Goal: Task Accomplishment & Management: Use online tool/utility

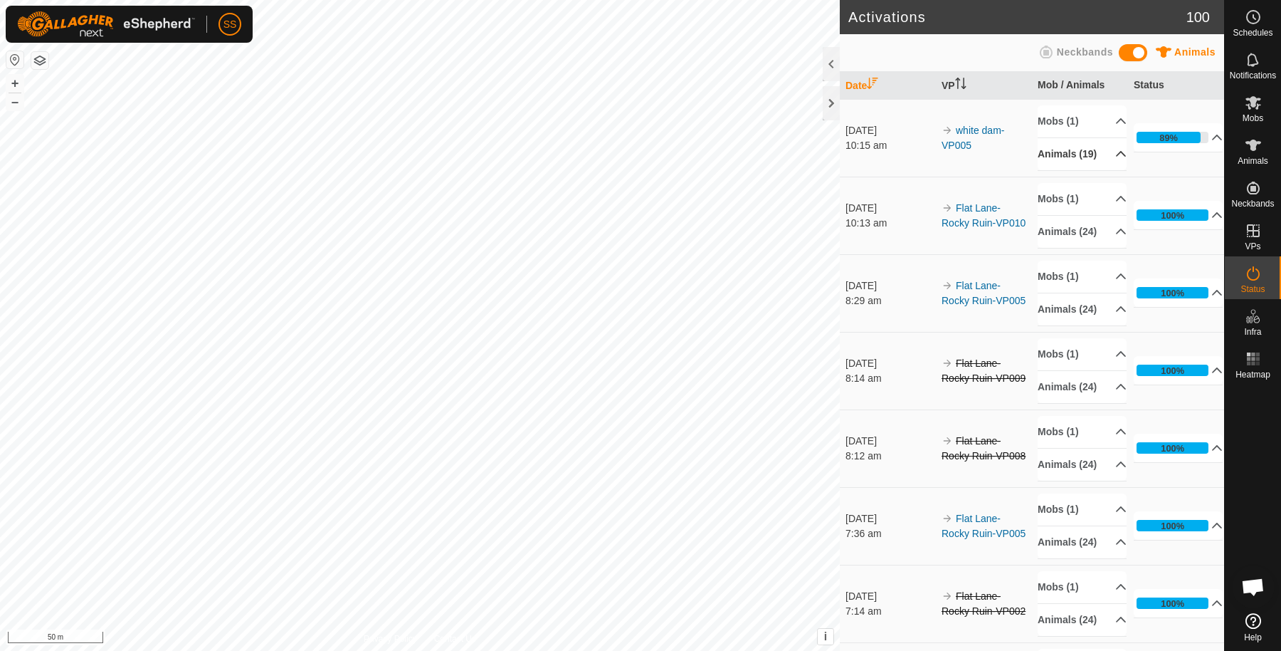
click at [1079, 156] on p-accordion-header "Animals (19)" at bounding box center [1082, 154] width 89 height 32
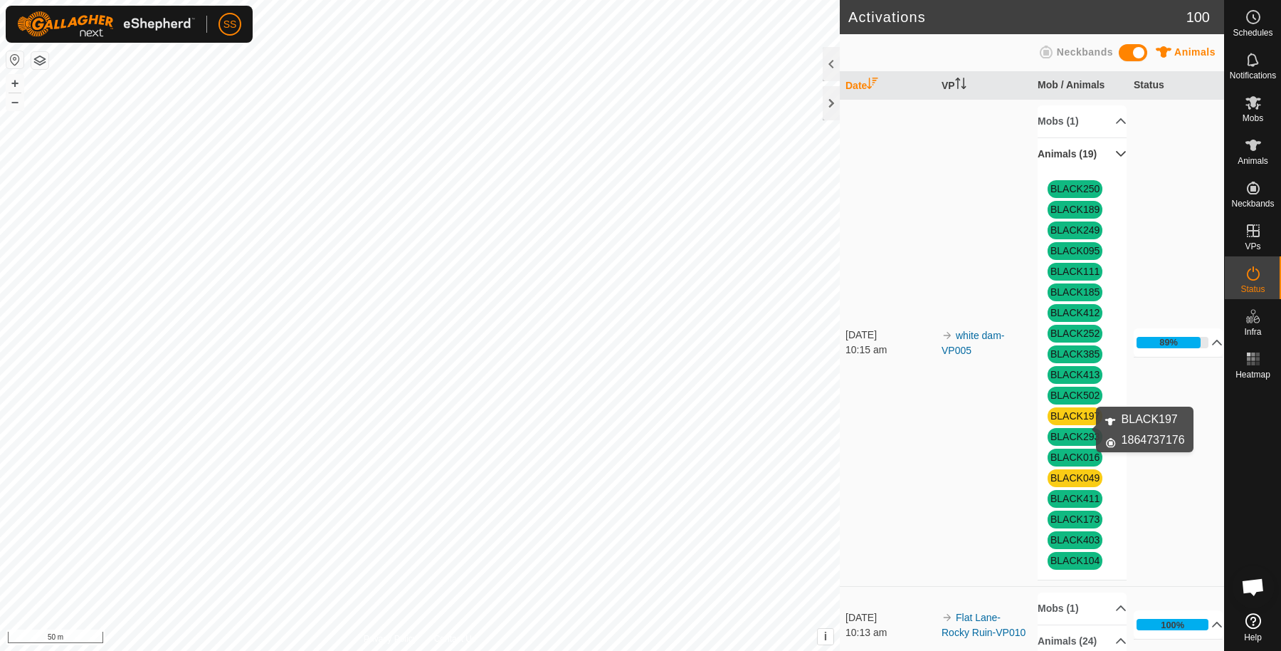
click at [1069, 421] on link "BLACK197" at bounding box center [1075, 415] width 49 height 11
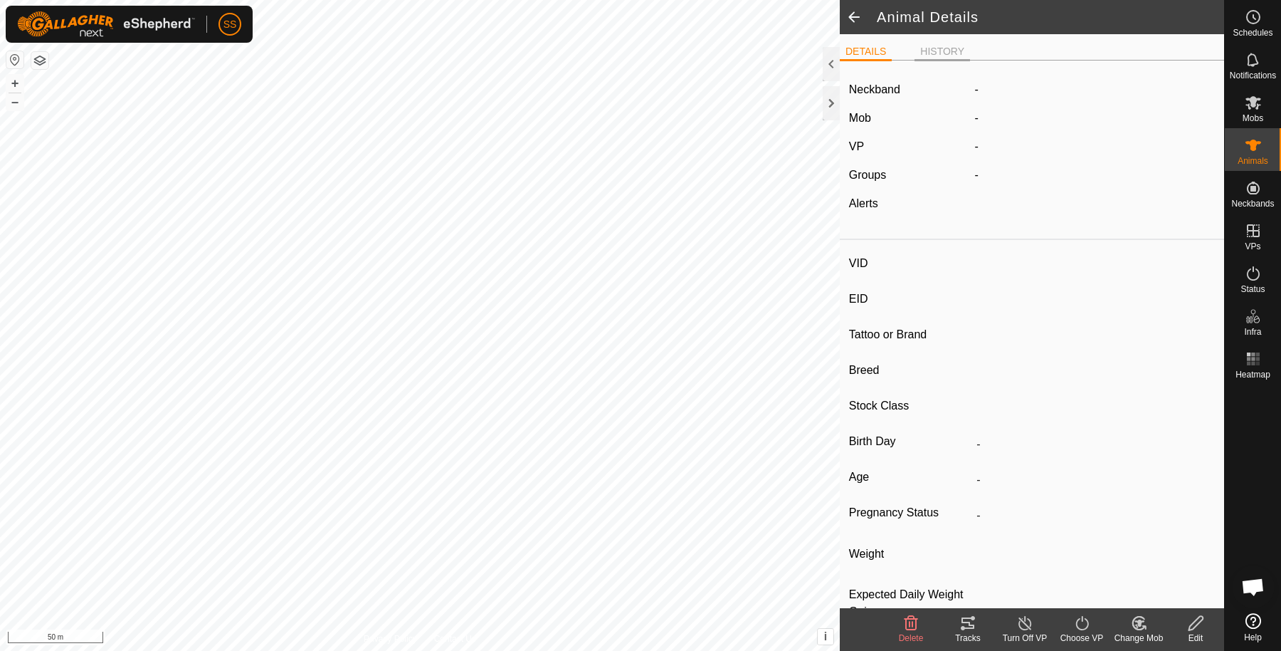
click at [945, 51] on li "HISTORY" at bounding box center [943, 52] width 56 height 17
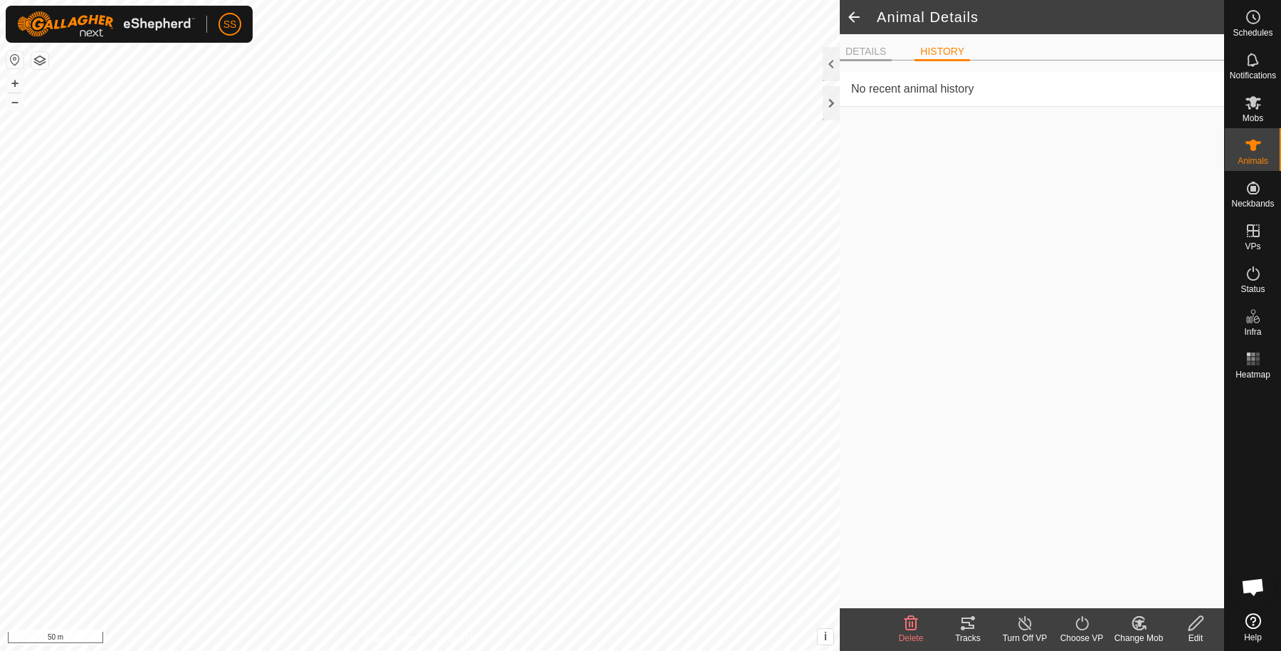
click at [875, 50] on li "DETAILS" at bounding box center [866, 52] width 52 height 17
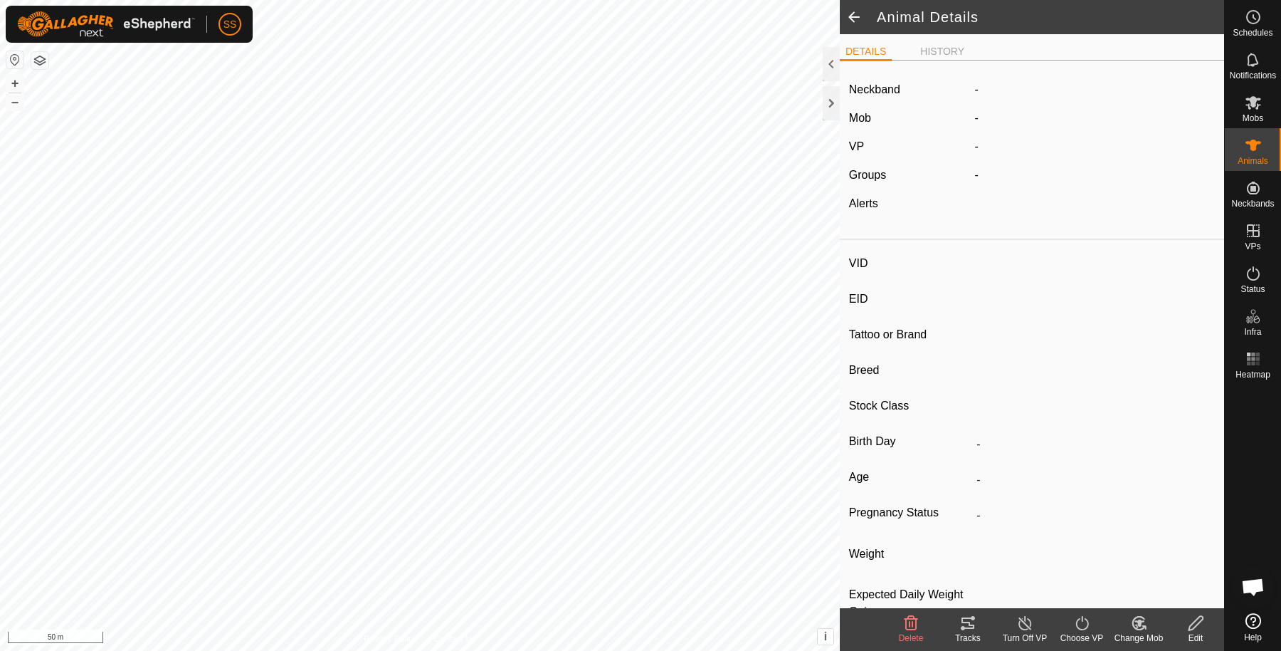
click at [851, 18] on span at bounding box center [854, 17] width 28 height 34
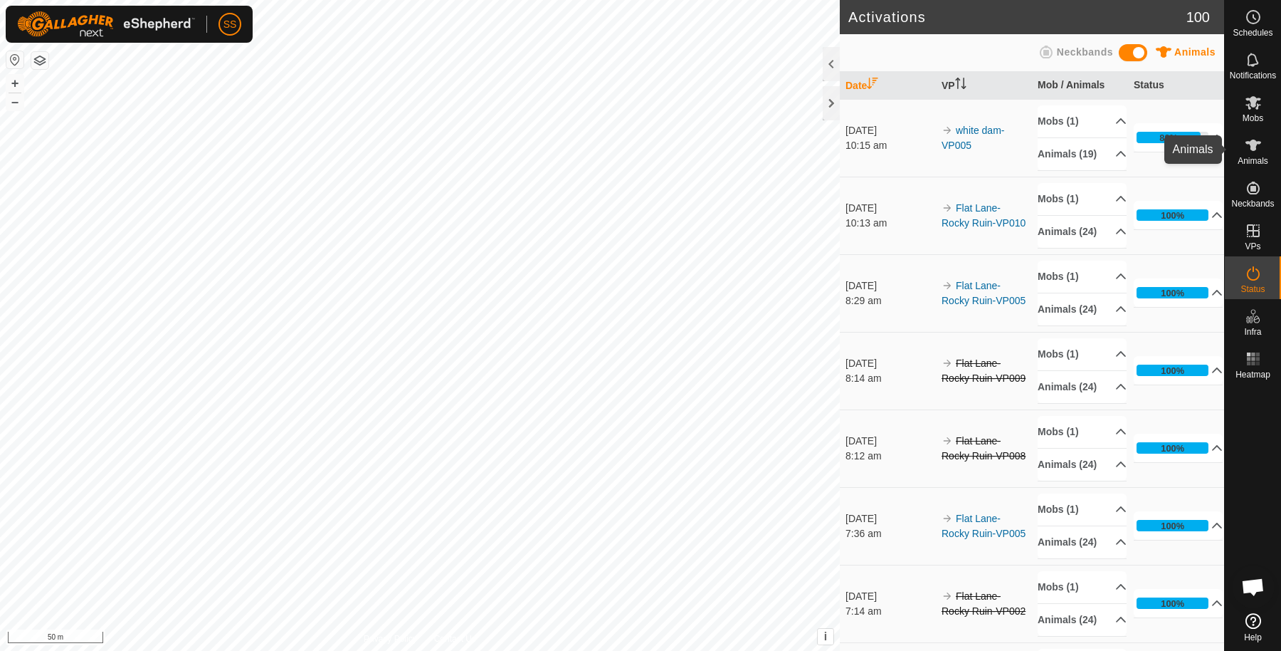
click at [1248, 157] on span "Animals" at bounding box center [1253, 161] width 31 height 9
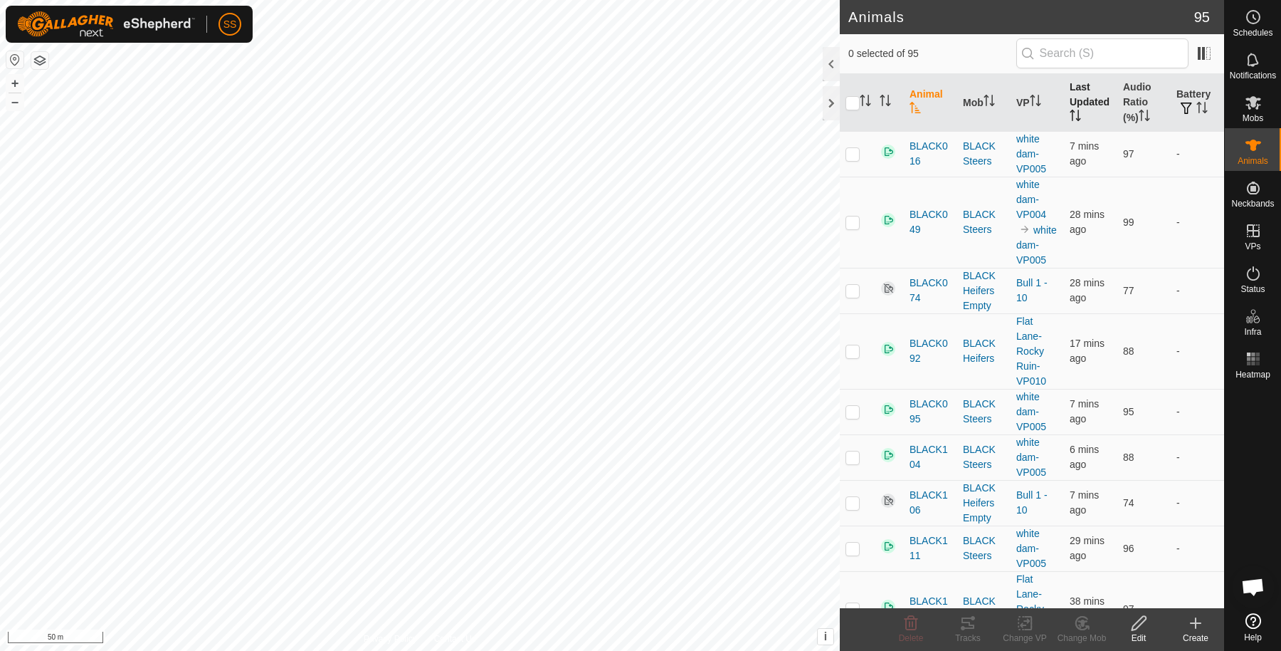
click at [1064, 98] on th "Last Updated" at bounding box center [1090, 103] width 53 height 58
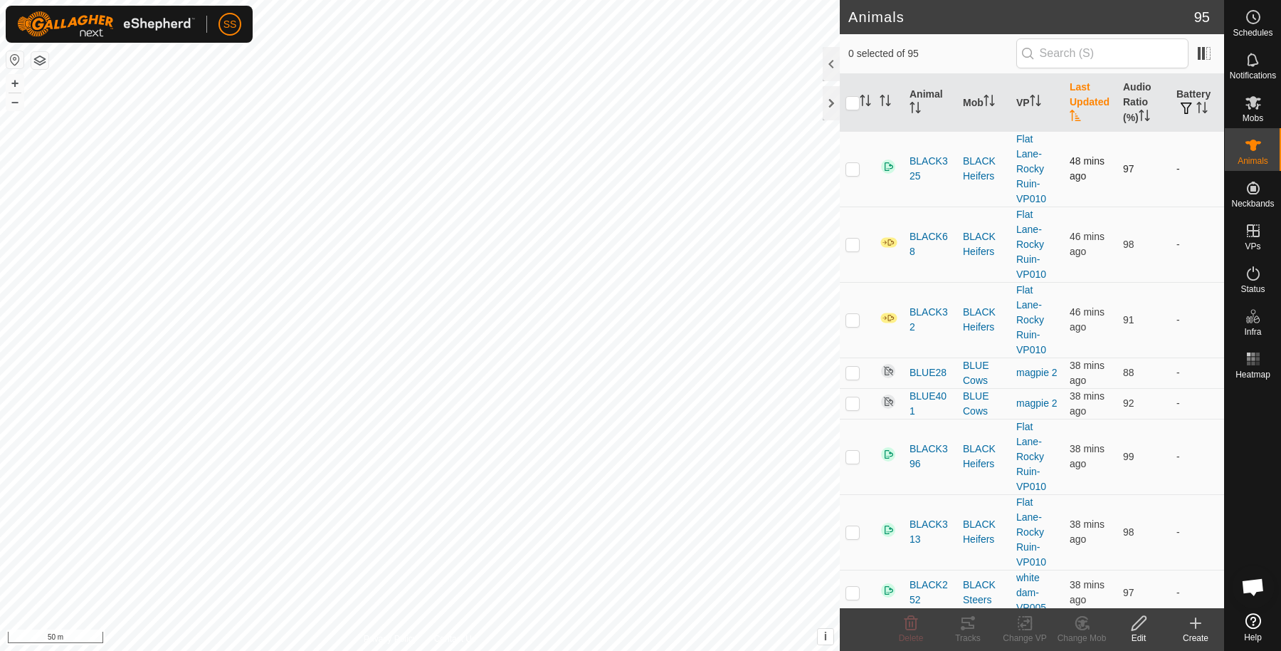
click at [854, 172] on p-checkbox at bounding box center [853, 168] width 14 height 11
click at [851, 168] on p-checkbox at bounding box center [853, 168] width 14 height 11
drag, startPoint x: 851, startPoint y: 167, endPoint x: 844, endPoint y: 189, distance: 23.0
click at [851, 167] on p-checkbox at bounding box center [853, 168] width 14 height 11
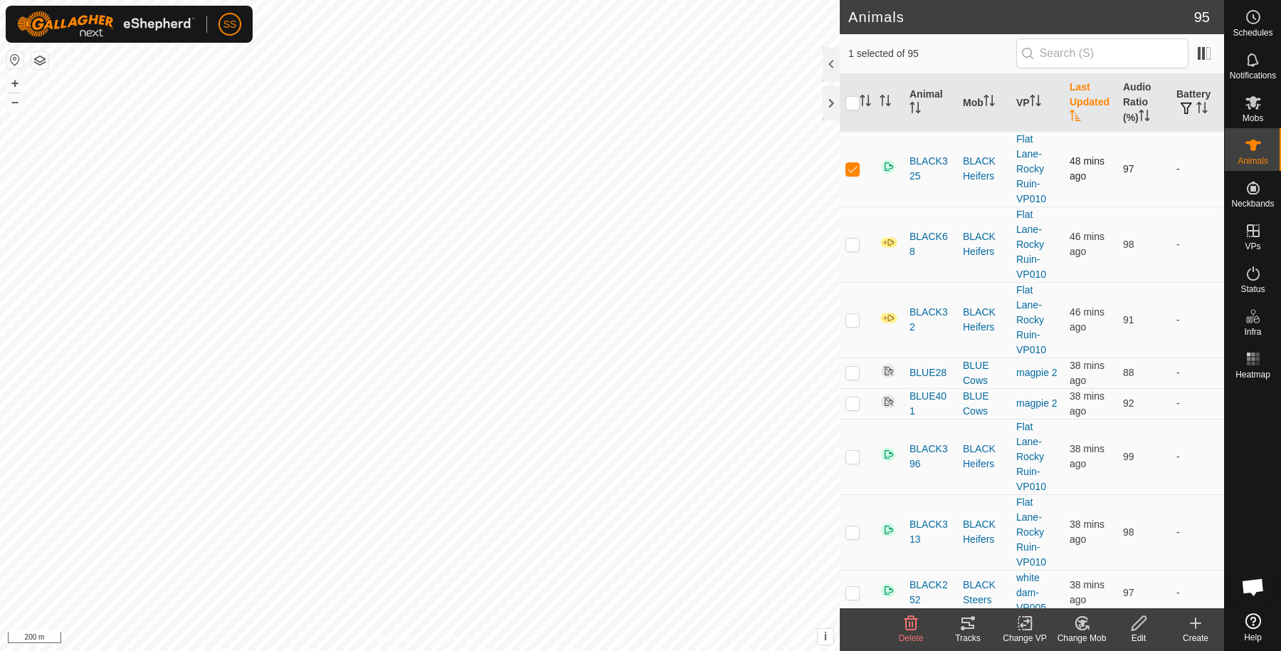
checkbox input "false"
click at [848, 246] on p-checkbox at bounding box center [853, 243] width 14 height 11
checkbox input "true"
click at [913, 237] on span "BLACK68" at bounding box center [931, 244] width 42 height 30
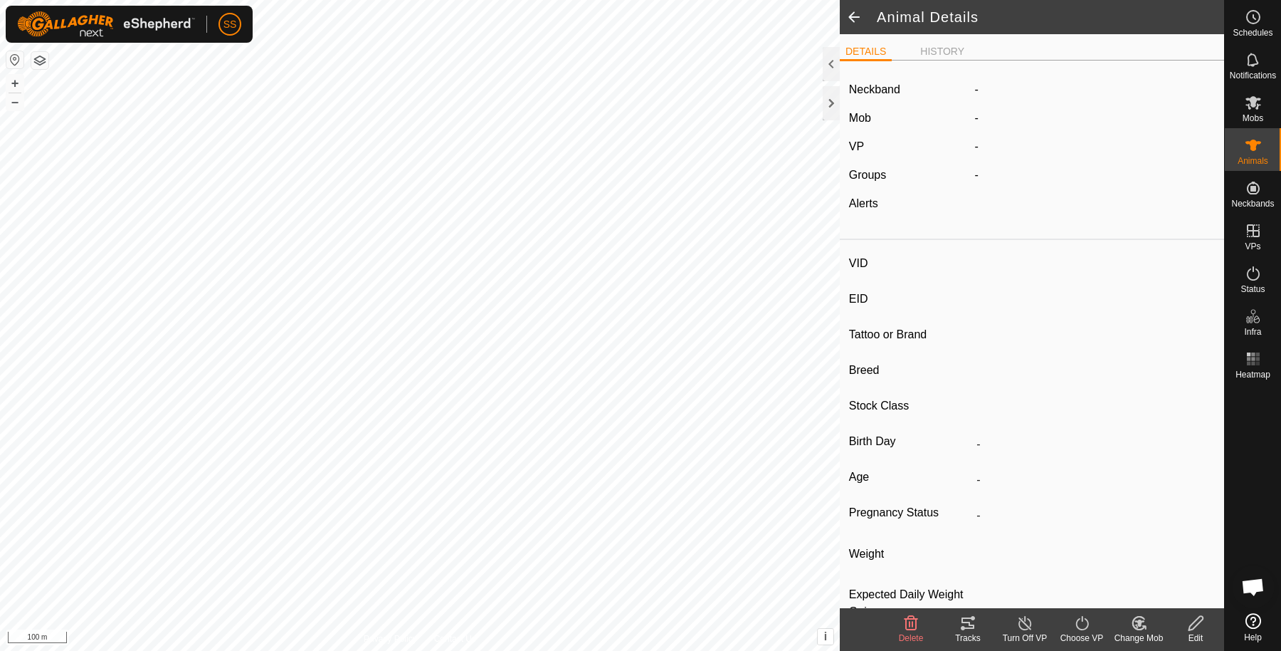
type input "BLACK68"
type input "-"
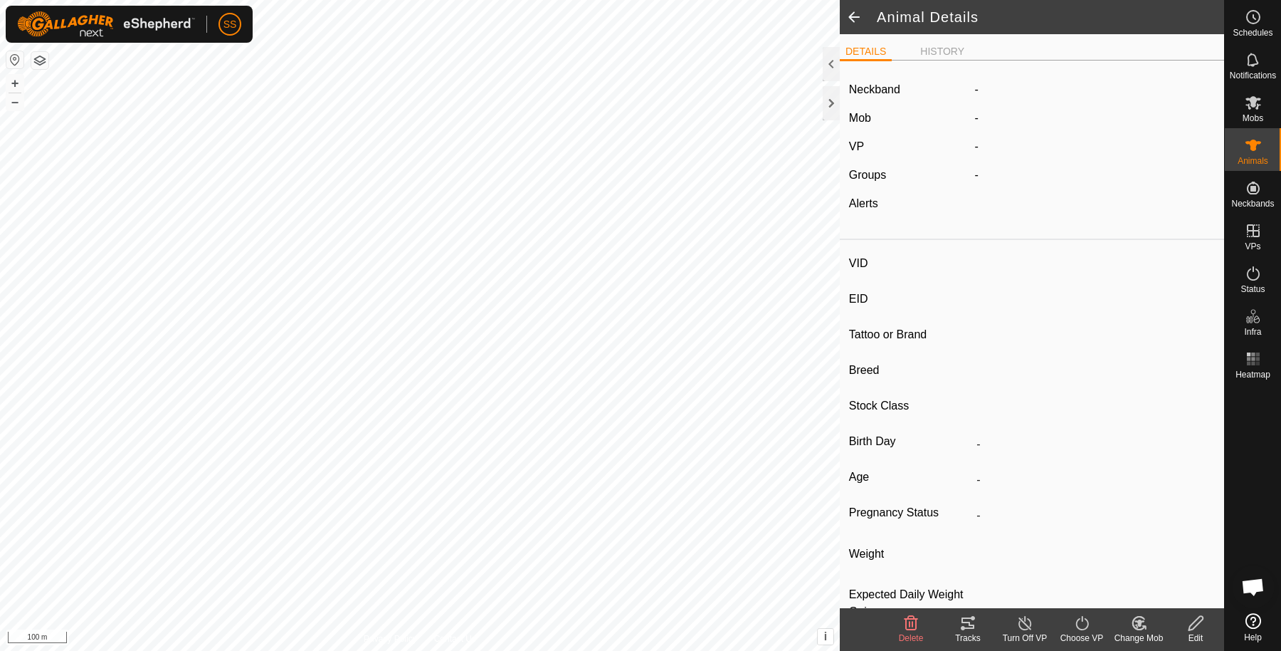
type input "385 kg"
type input "-"
type input "BLUE96"
type input "982123801028217"
type input "-"
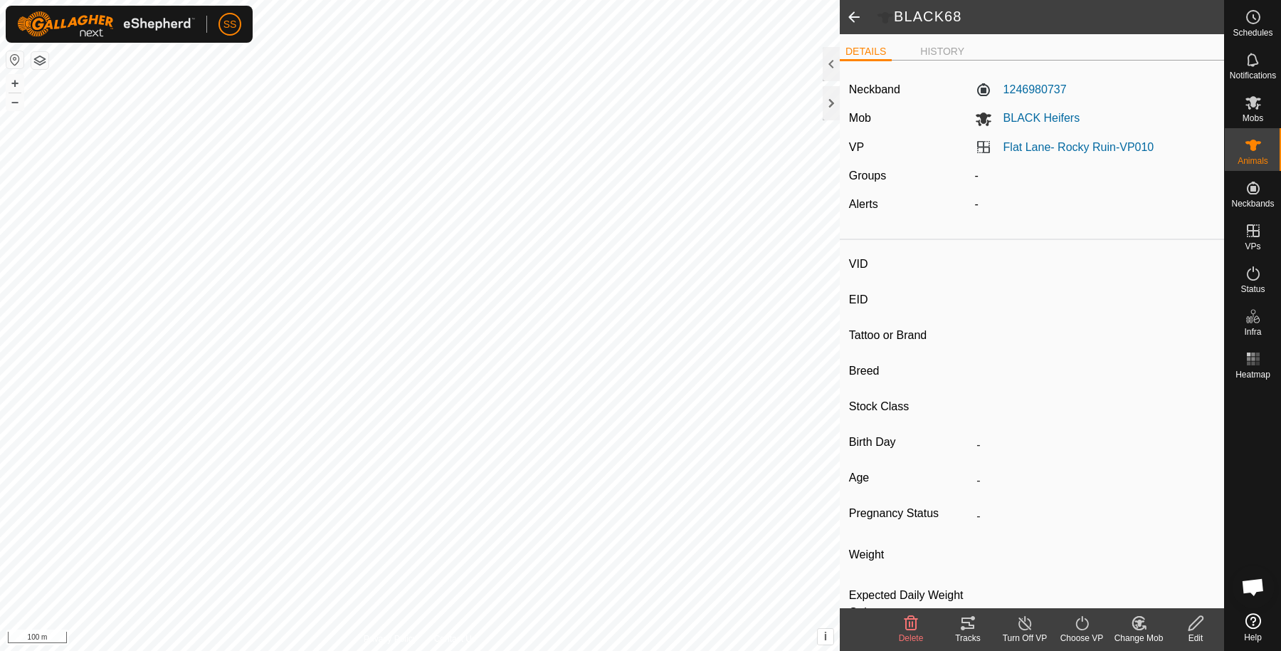
type input "-"
type input "590 kg"
type input "-"
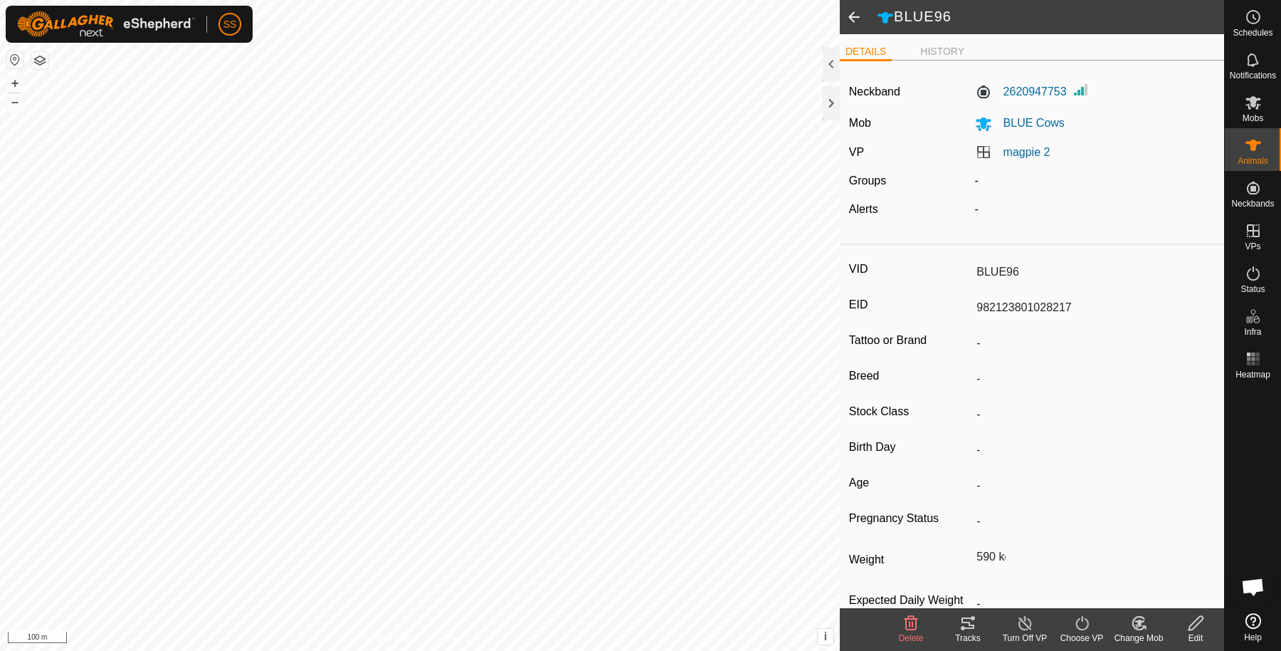
click at [857, 17] on span at bounding box center [854, 17] width 28 height 34
type input "BLACK68"
type input "-"
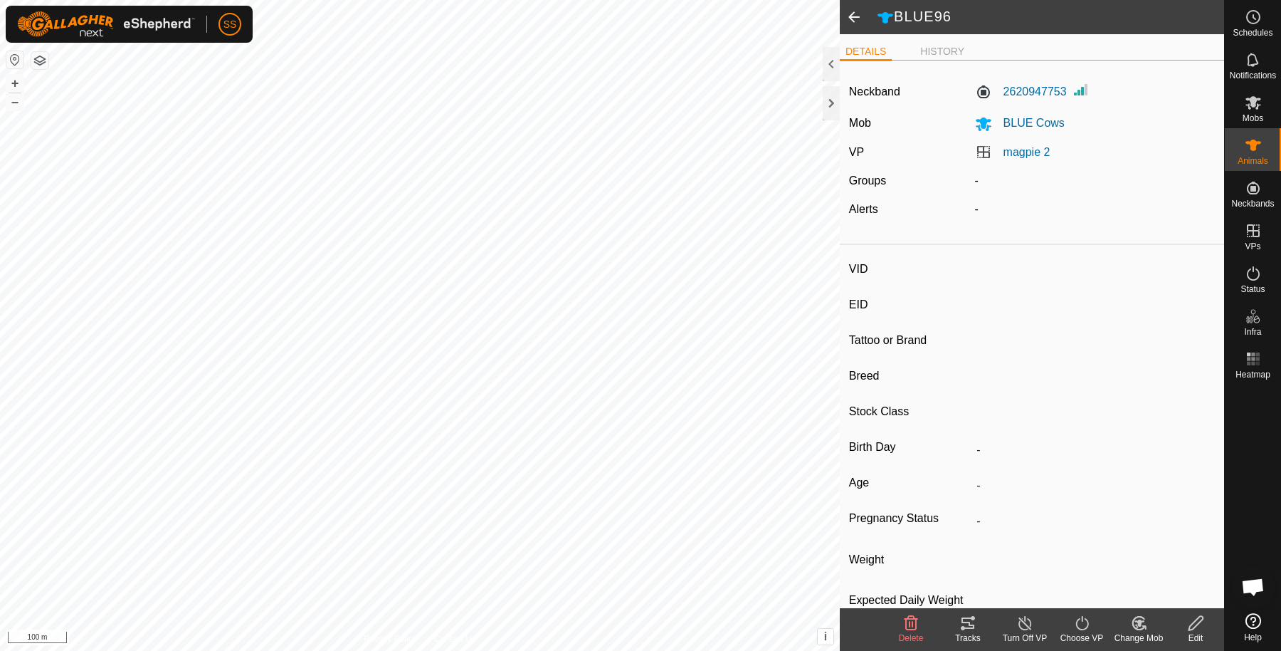
type input "-"
type input "385 kg"
type input "-"
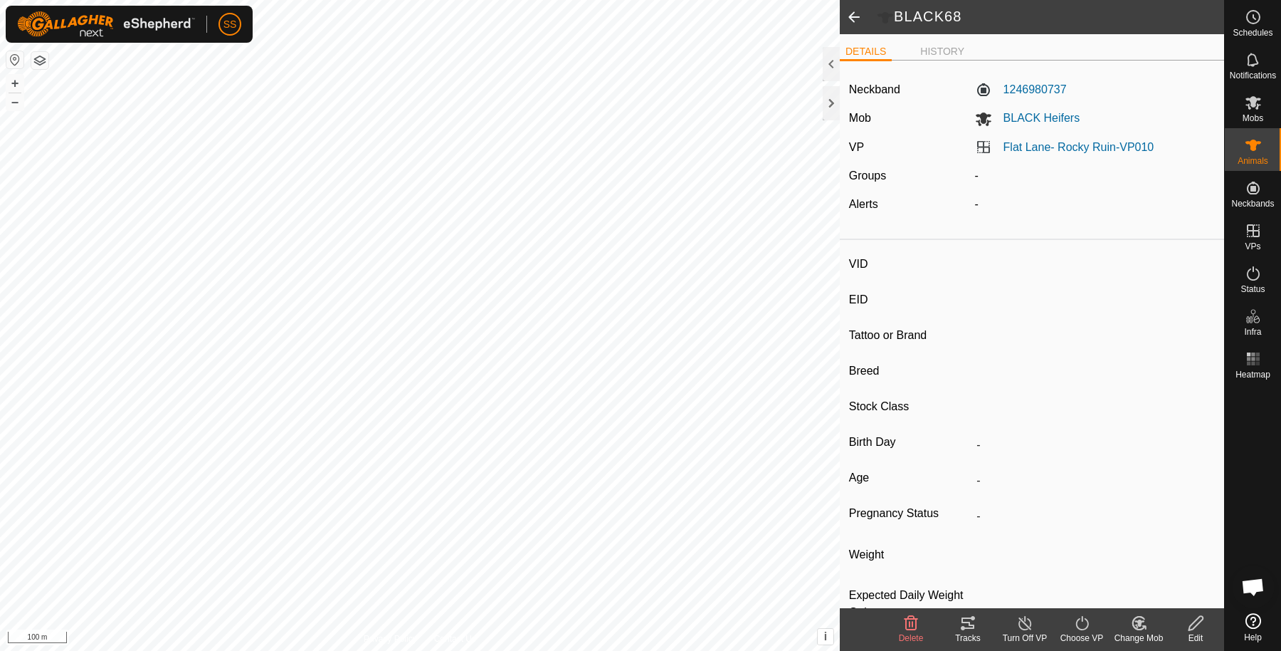
type input "BLUE96"
type input "982123801028217"
type input "-"
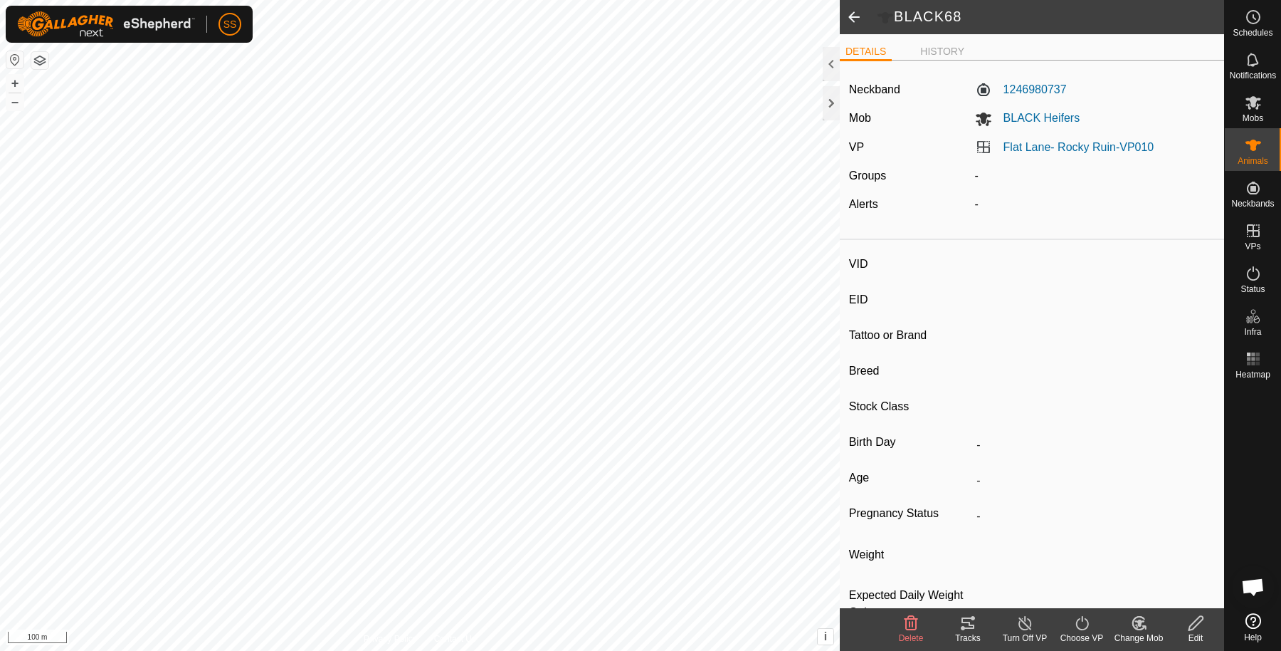
type input "590 kg"
type input "-"
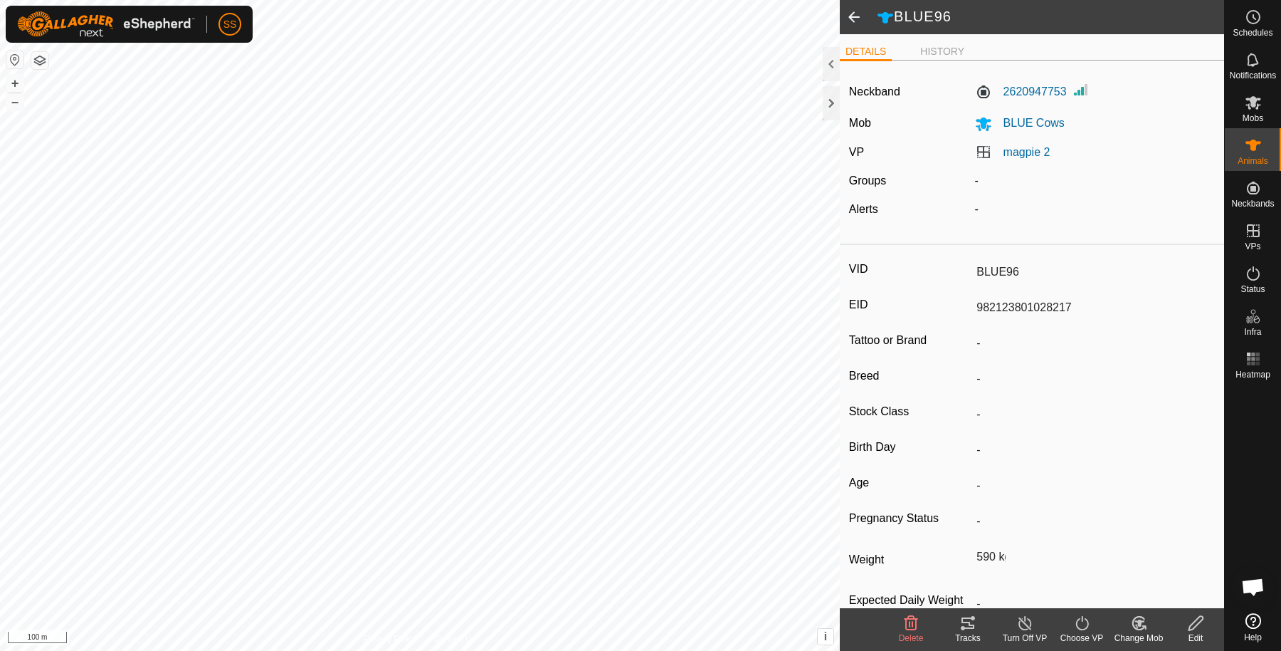
click at [847, 6] on span at bounding box center [854, 17] width 28 height 34
type input "BLACK68"
type input "-"
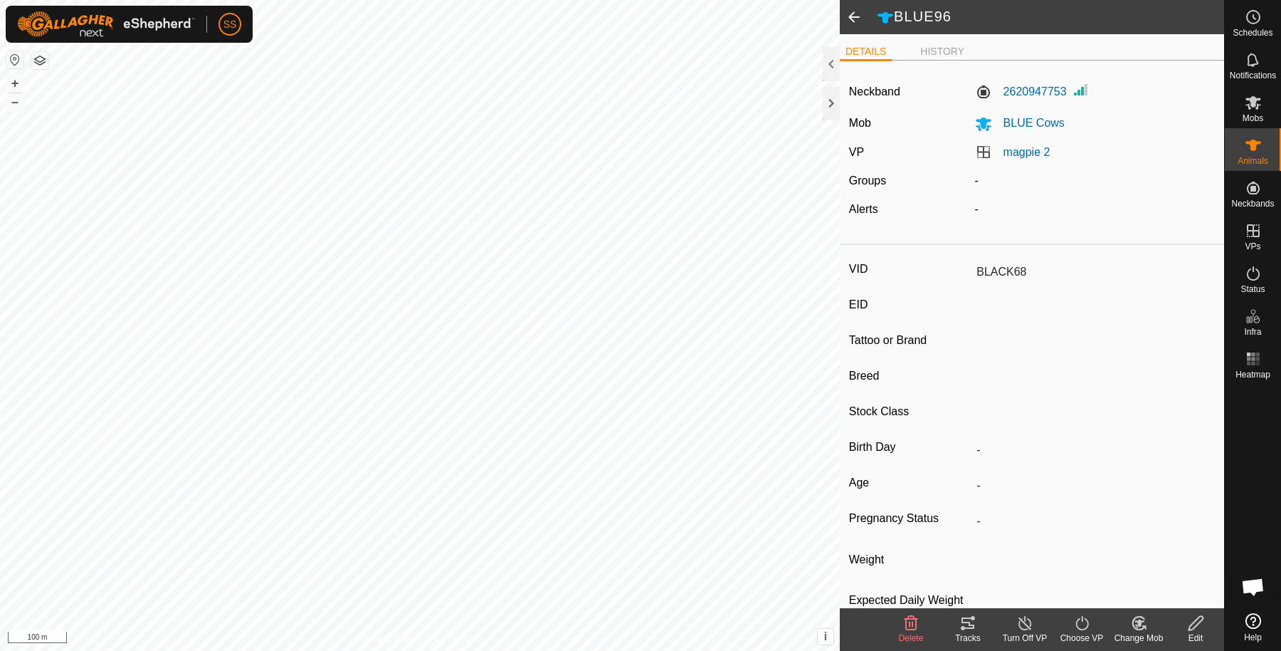
type input "-"
type input "385 kg"
type input "-"
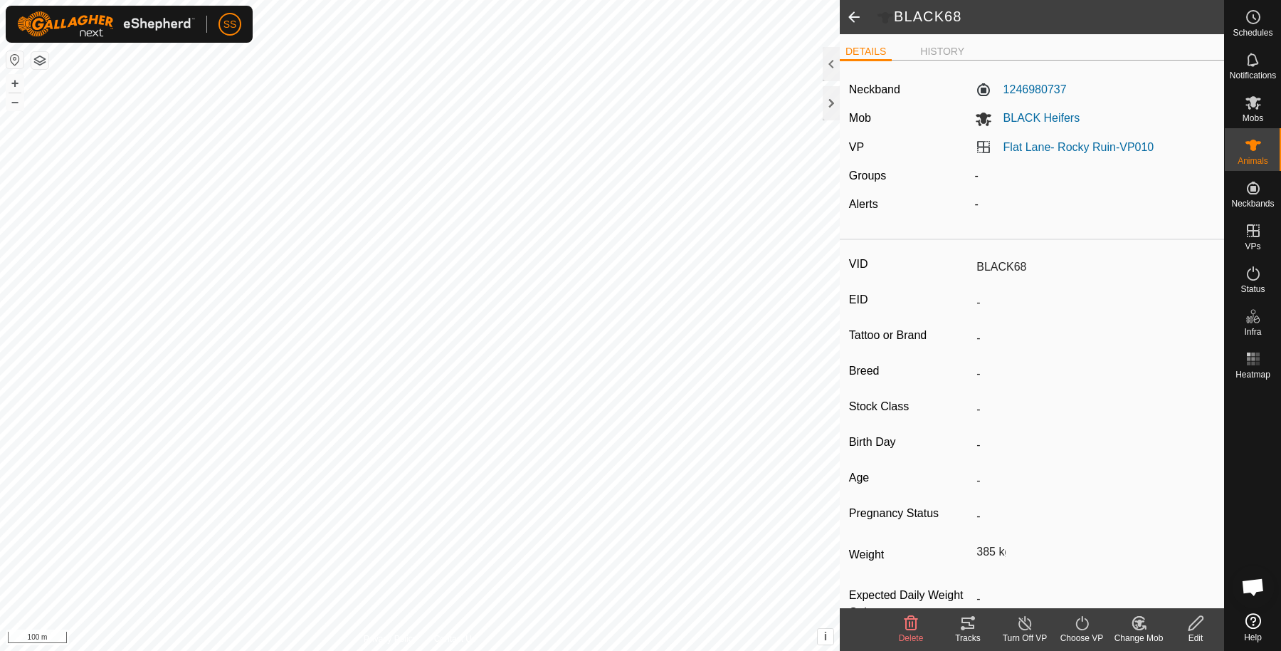
click at [849, 10] on span at bounding box center [854, 17] width 28 height 34
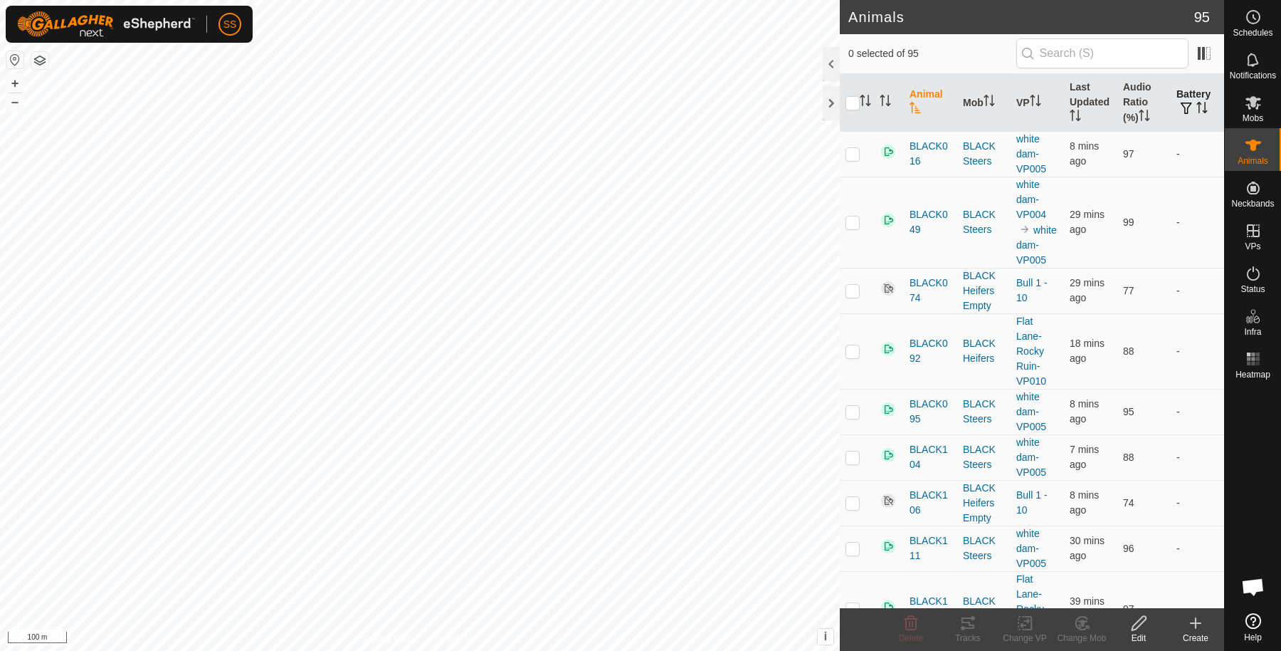
click at [1171, 97] on th "Battery" at bounding box center [1197, 103] width 53 height 58
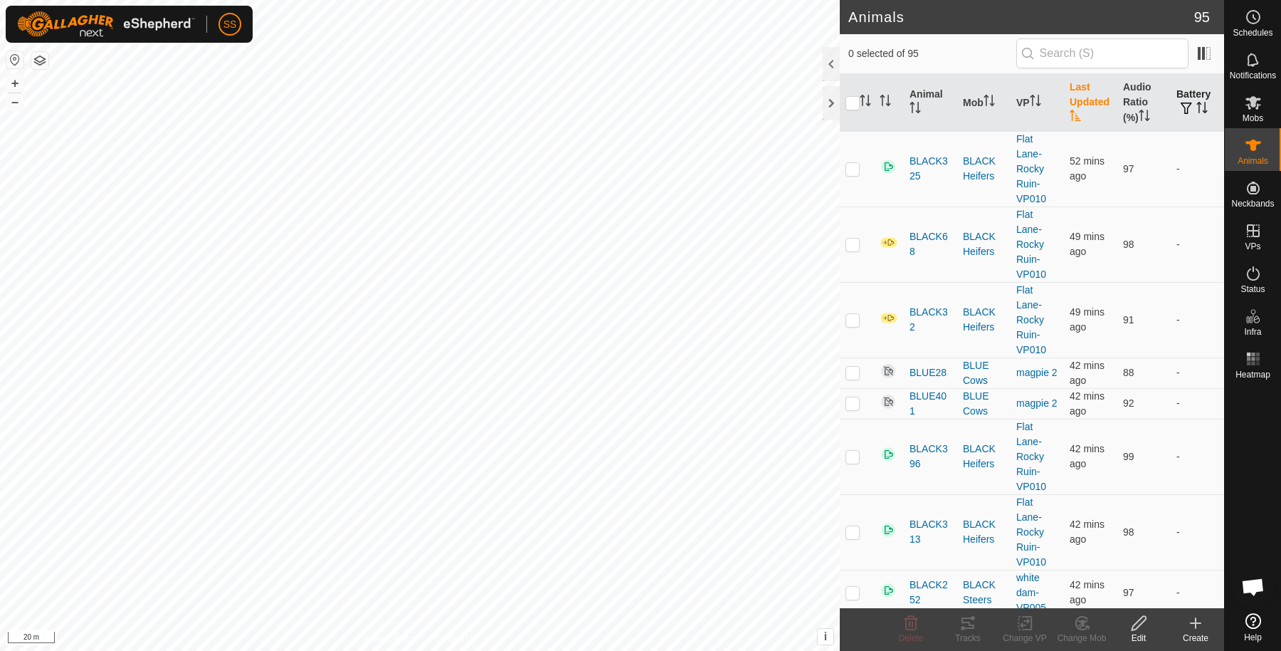
click at [1181, 105] on span "button" at bounding box center [1186, 108] width 11 height 11
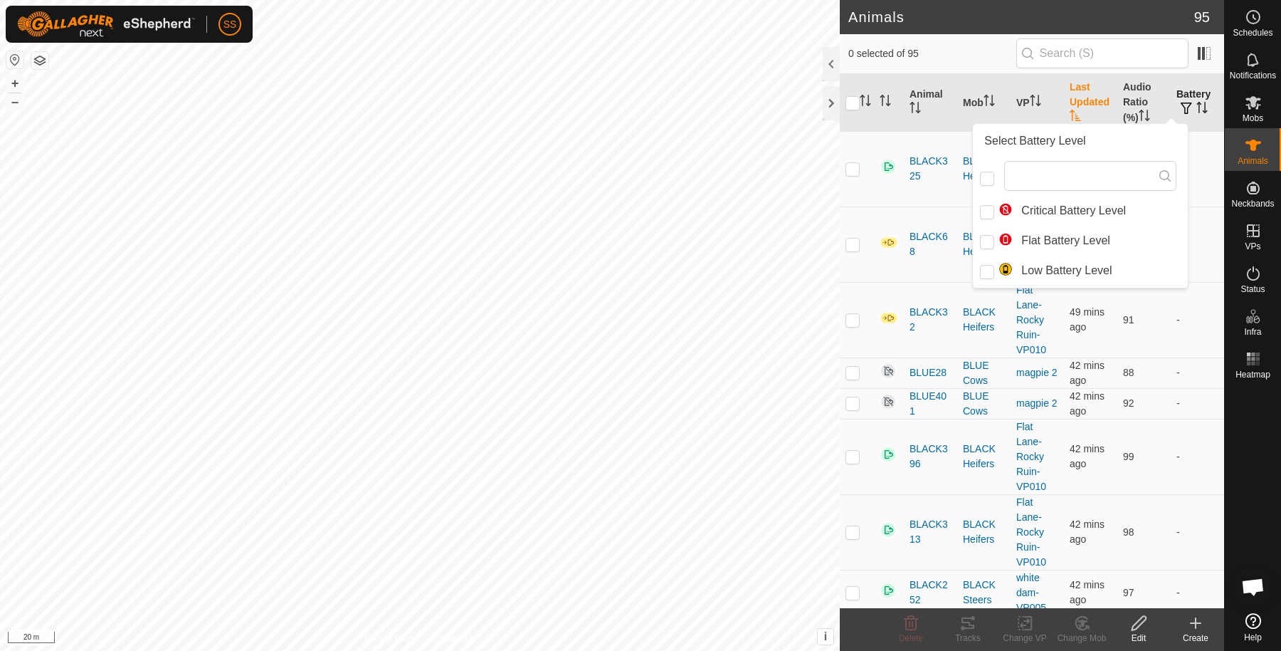
click at [1186, 97] on th "Battery" at bounding box center [1197, 103] width 53 height 58
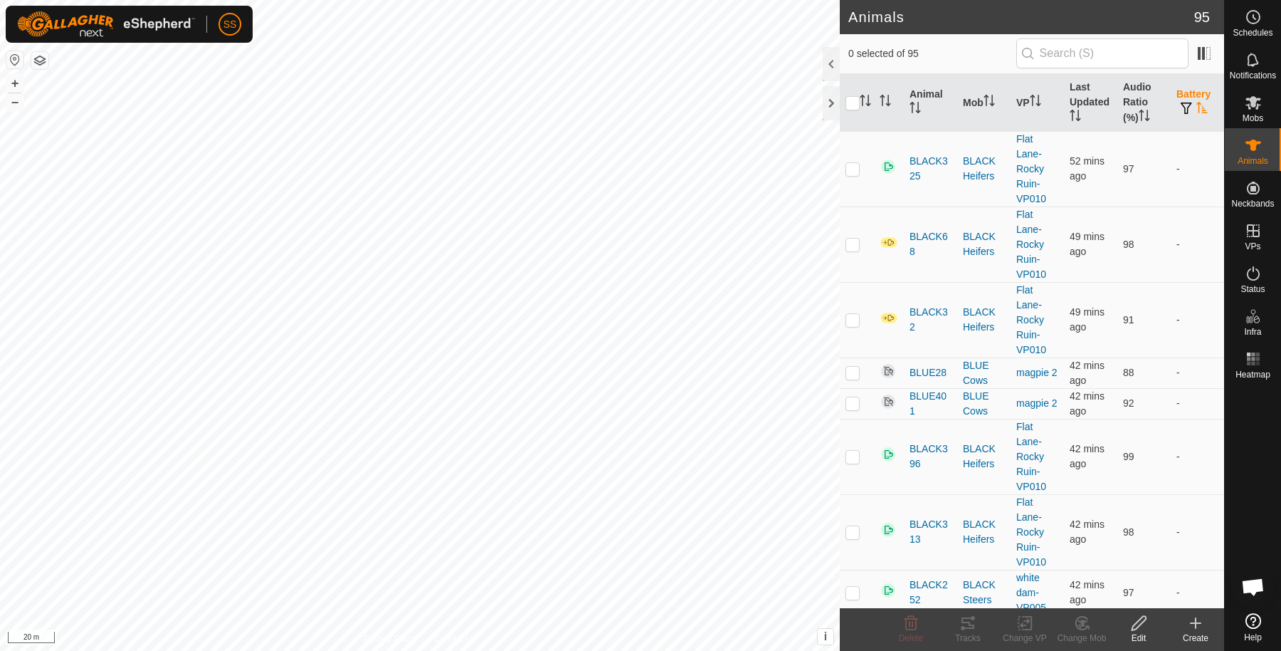
click at [1187, 89] on th "Battery" at bounding box center [1197, 103] width 53 height 58
click at [1181, 107] on span "button" at bounding box center [1186, 108] width 11 height 11
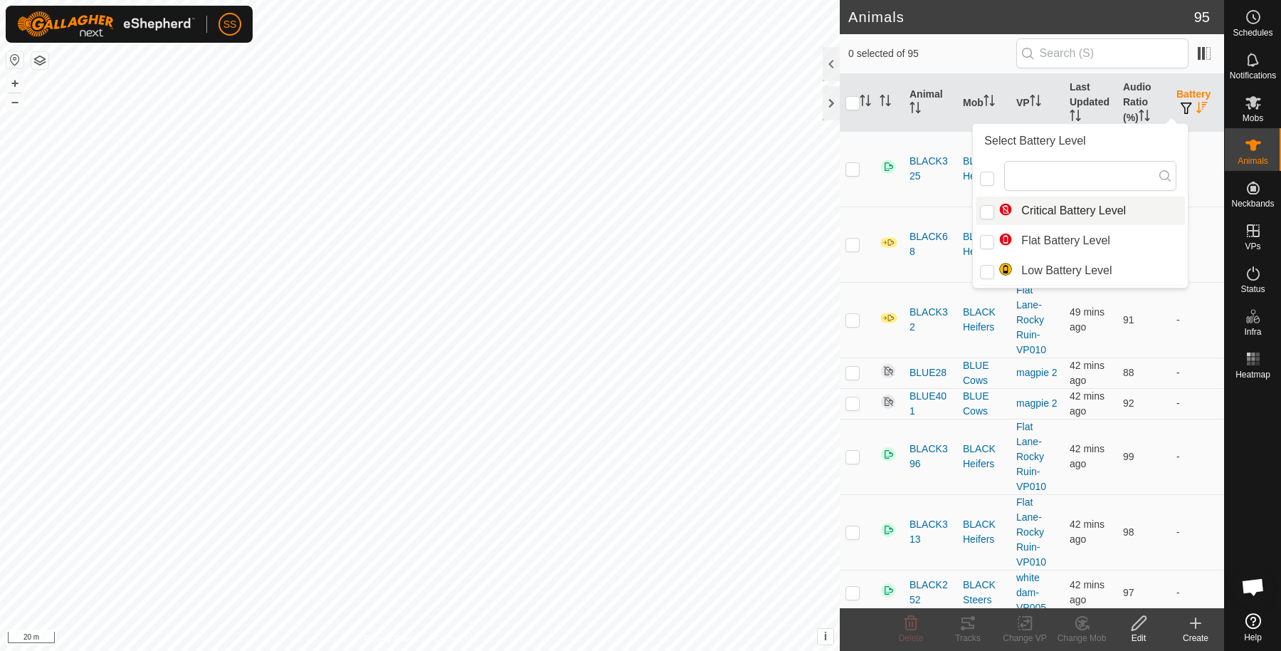
click at [1189, 80] on th "Battery" at bounding box center [1197, 103] width 53 height 58
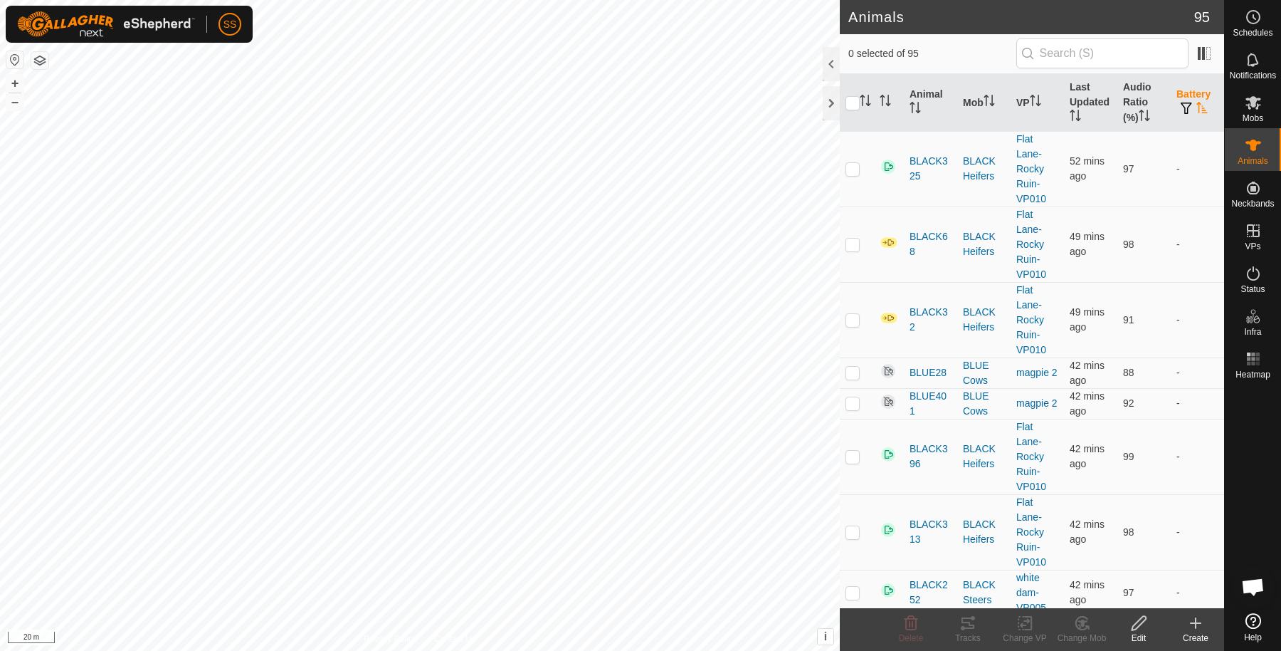
click at [1187, 97] on th "Battery" at bounding box center [1197, 103] width 53 height 58
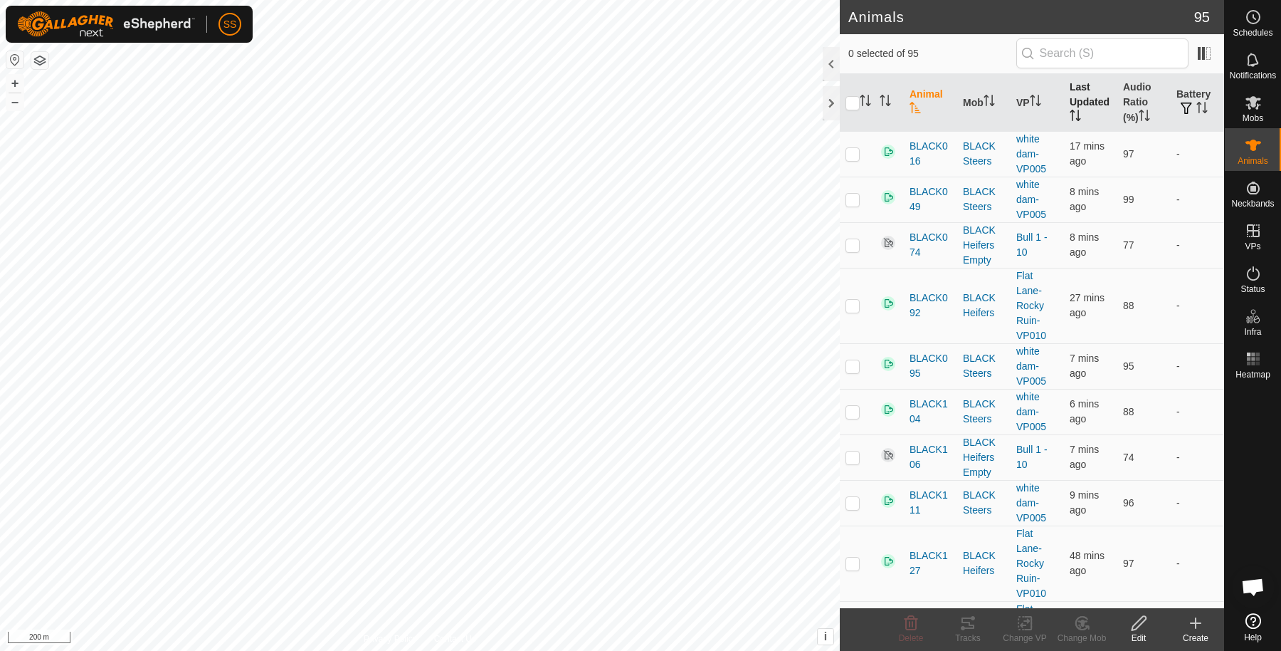
click at [1091, 105] on th "Last Updated" at bounding box center [1090, 103] width 53 height 58
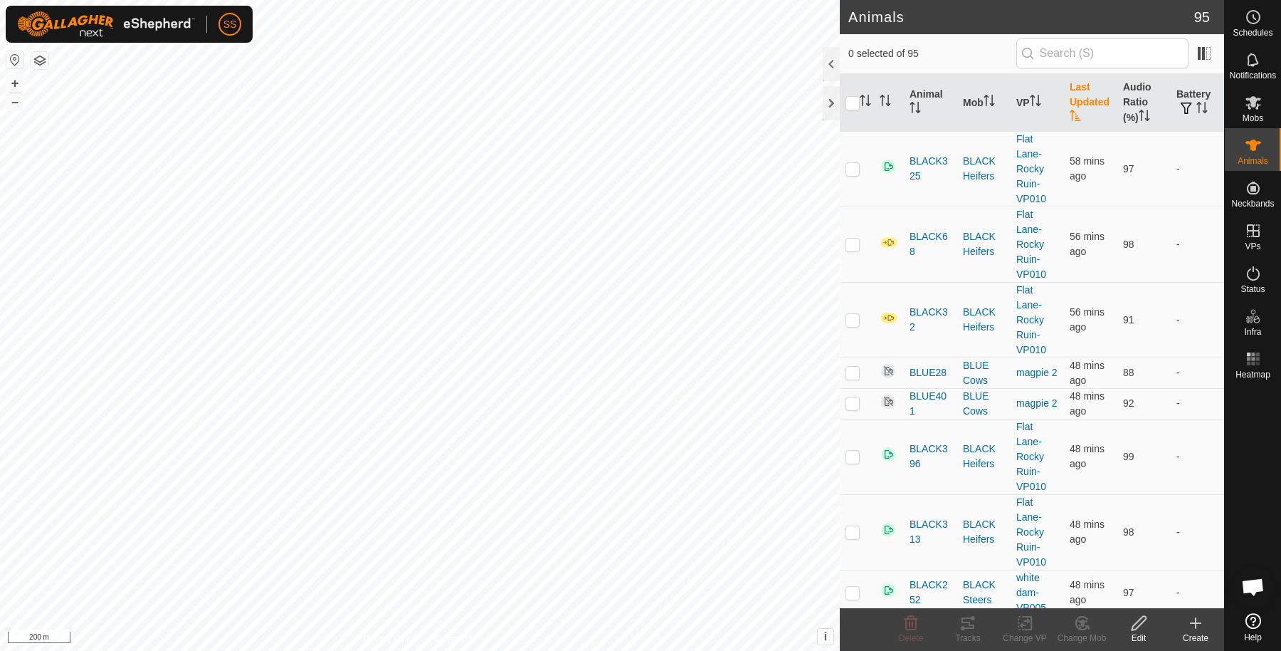
click at [1084, 107] on th "Last Updated" at bounding box center [1090, 103] width 53 height 58
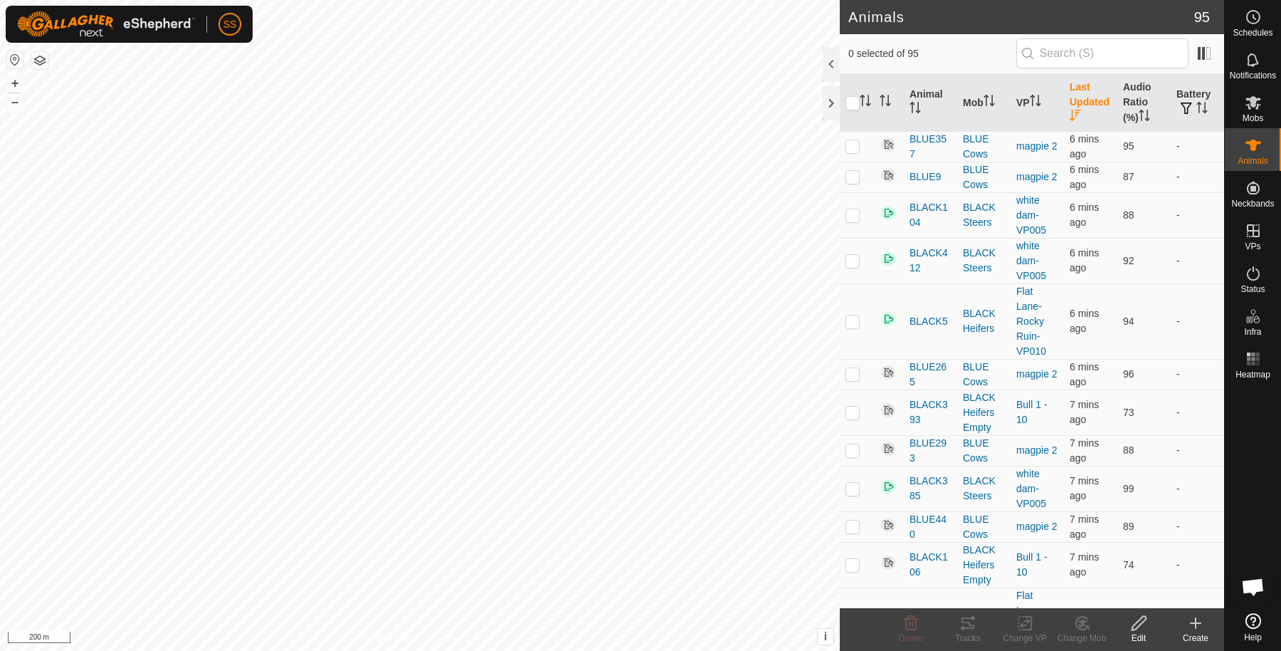
click at [1084, 107] on th "Last Updated" at bounding box center [1090, 103] width 53 height 58
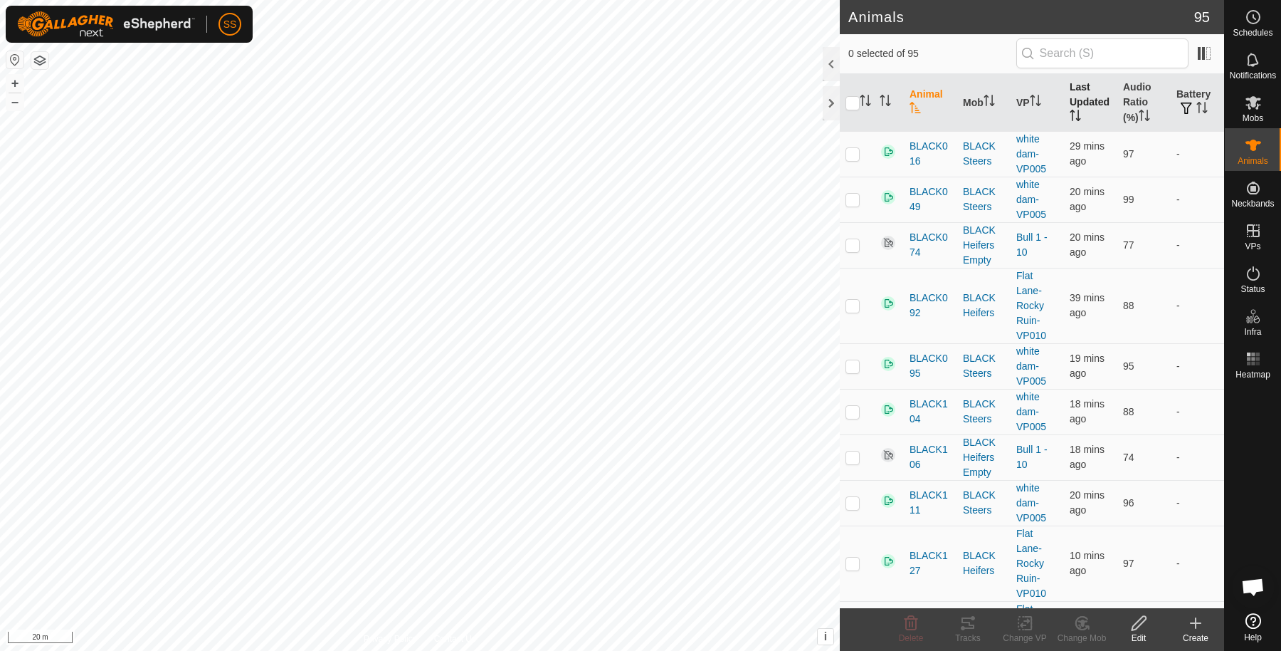
click at [1070, 100] on th "Last Updated" at bounding box center [1090, 103] width 53 height 58
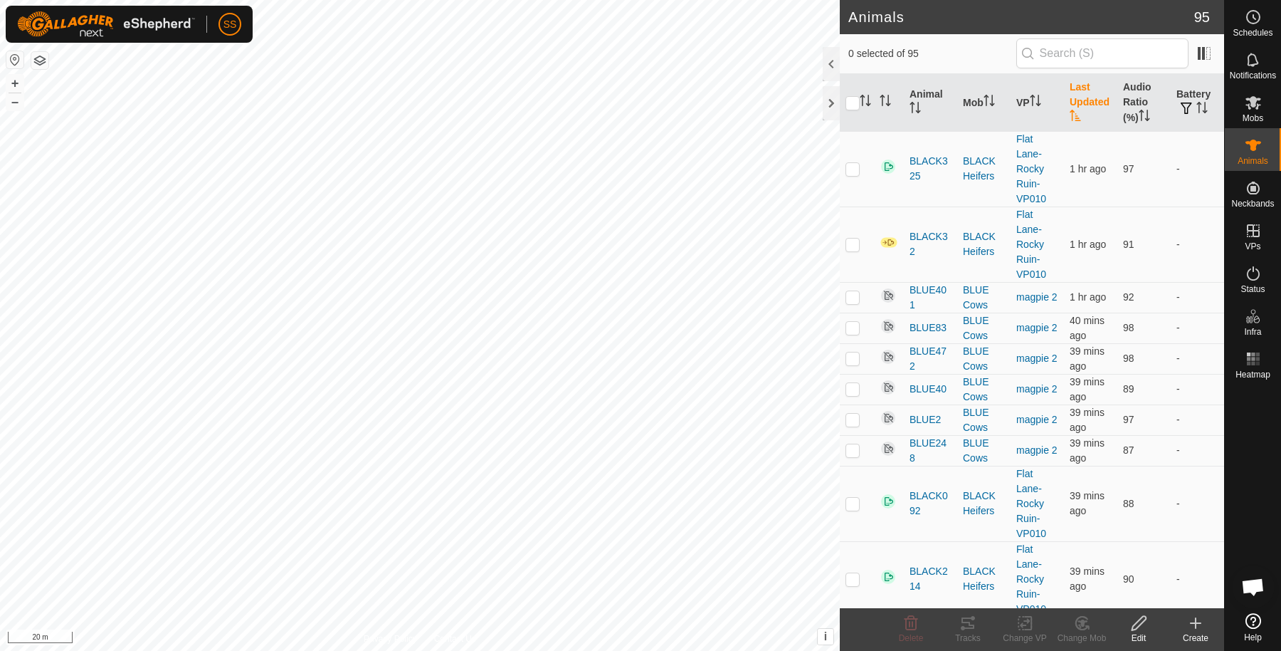
click at [1070, 100] on th "Last Updated" at bounding box center [1090, 103] width 53 height 58
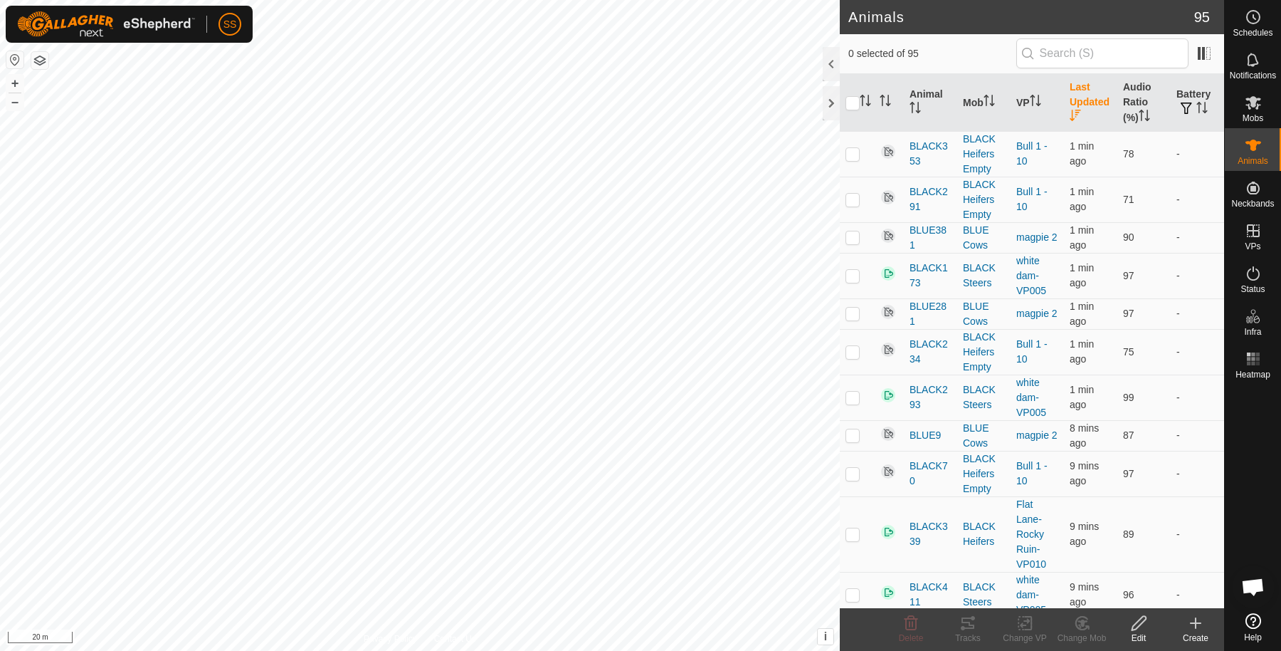
click at [1070, 100] on th "Last Updated" at bounding box center [1090, 103] width 53 height 58
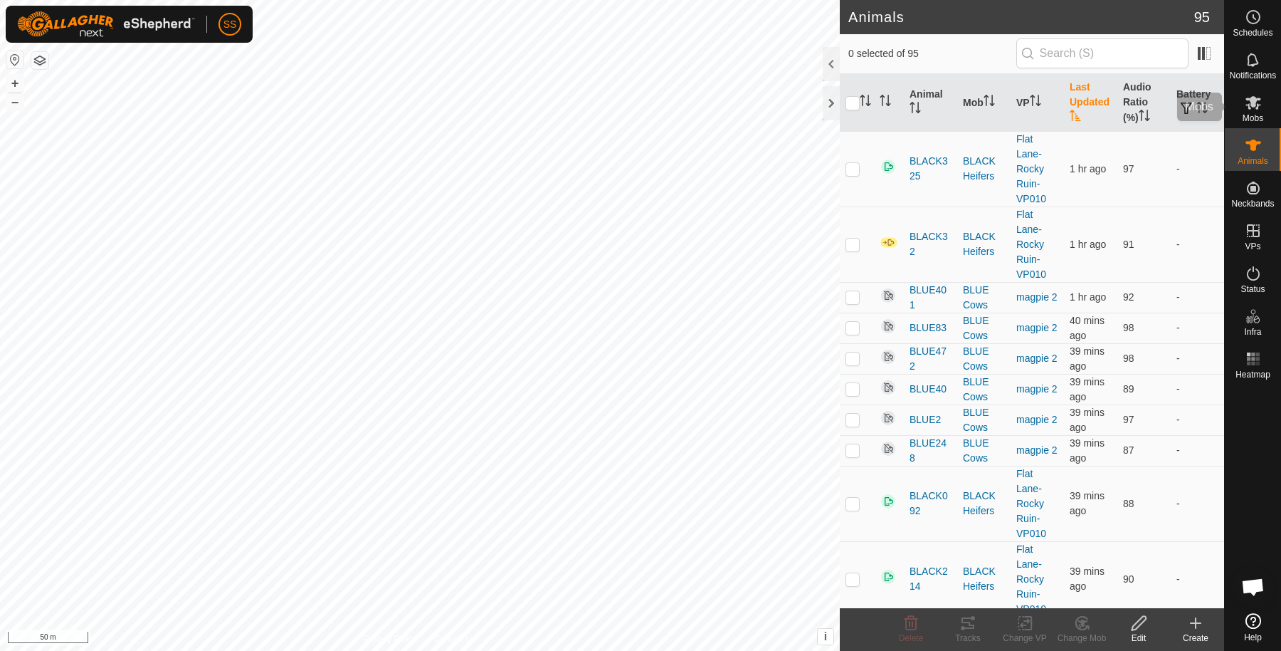
click at [1274, 103] on div "Mobs" at bounding box center [1253, 106] width 56 height 43
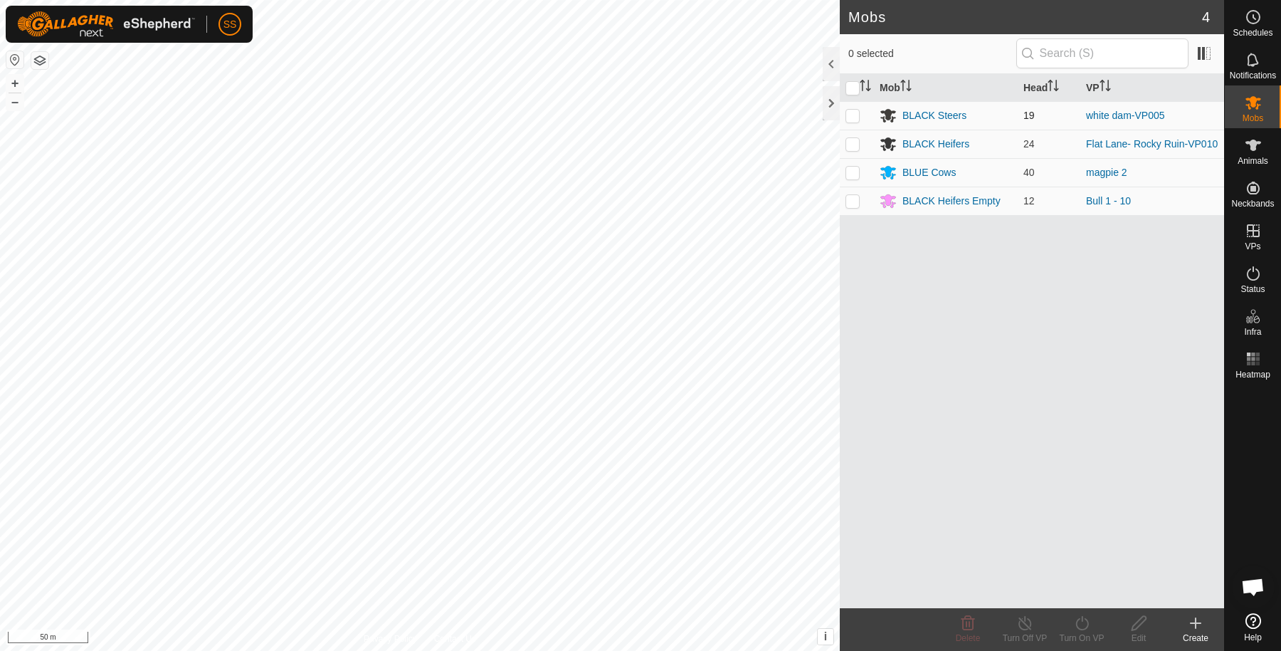
click at [847, 116] on p-checkbox at bounding box center [853, 115] width 14 height 11
checkbox input "true"
click at [1089, 619] on icon at bounding box center [1083, 622] width 18 height 17
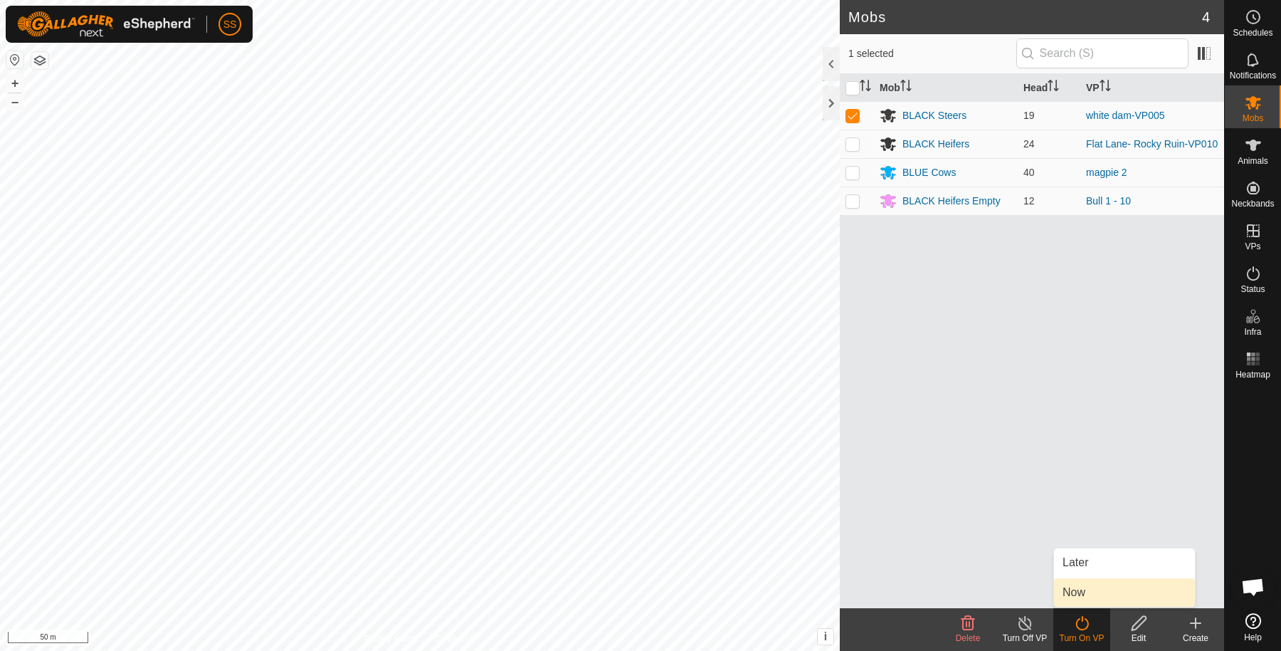
click at [1089, 589] on link "Now" at bounding box center [1124, 592] width 141 height 28
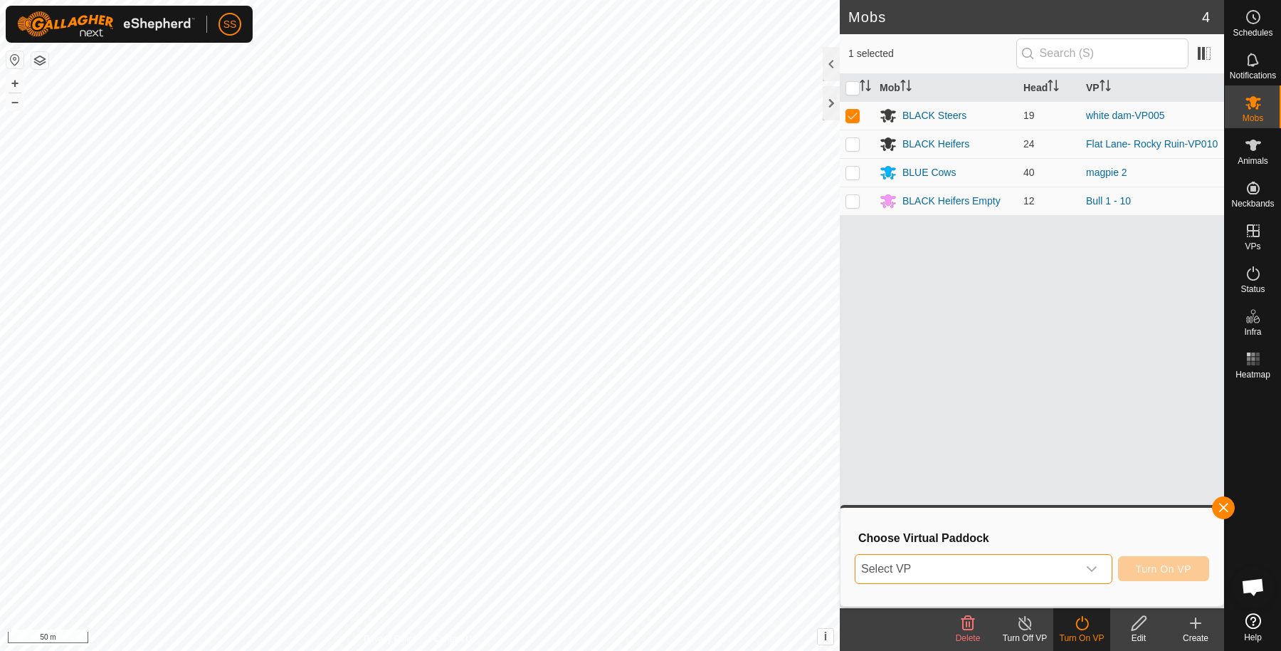
click at [1051, 560] on span "Select VP" at bounding box center [967, 569] width 222 height 28
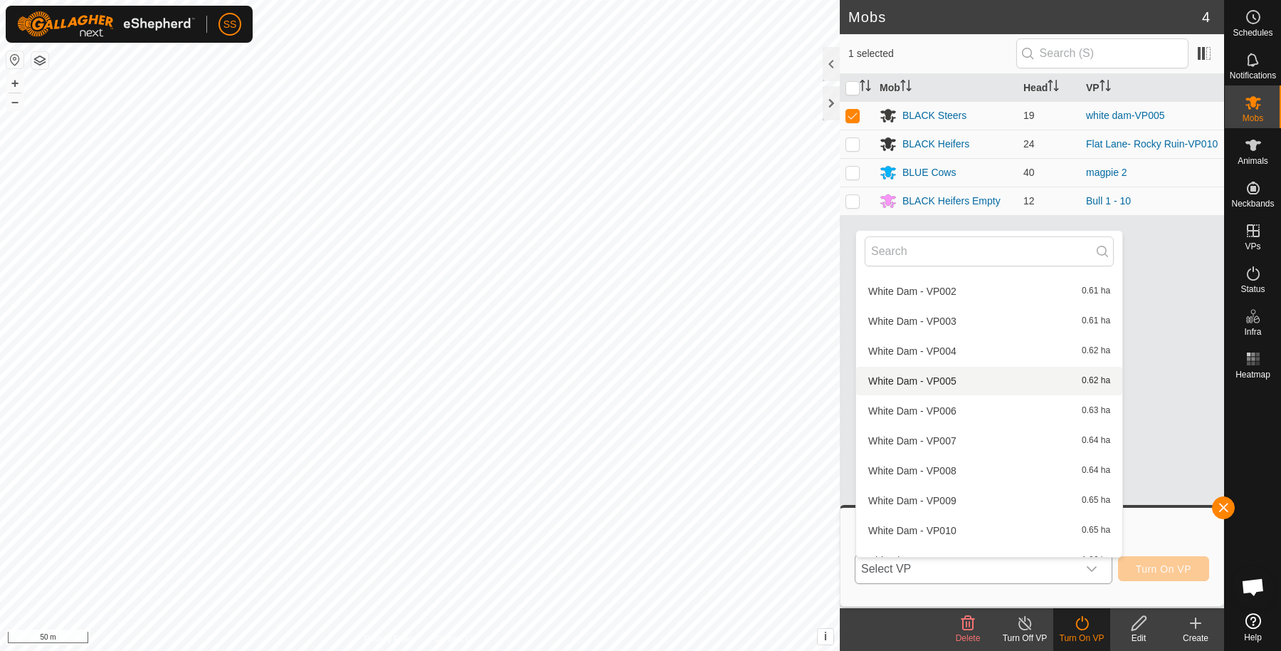
scroll to position [490, 0]
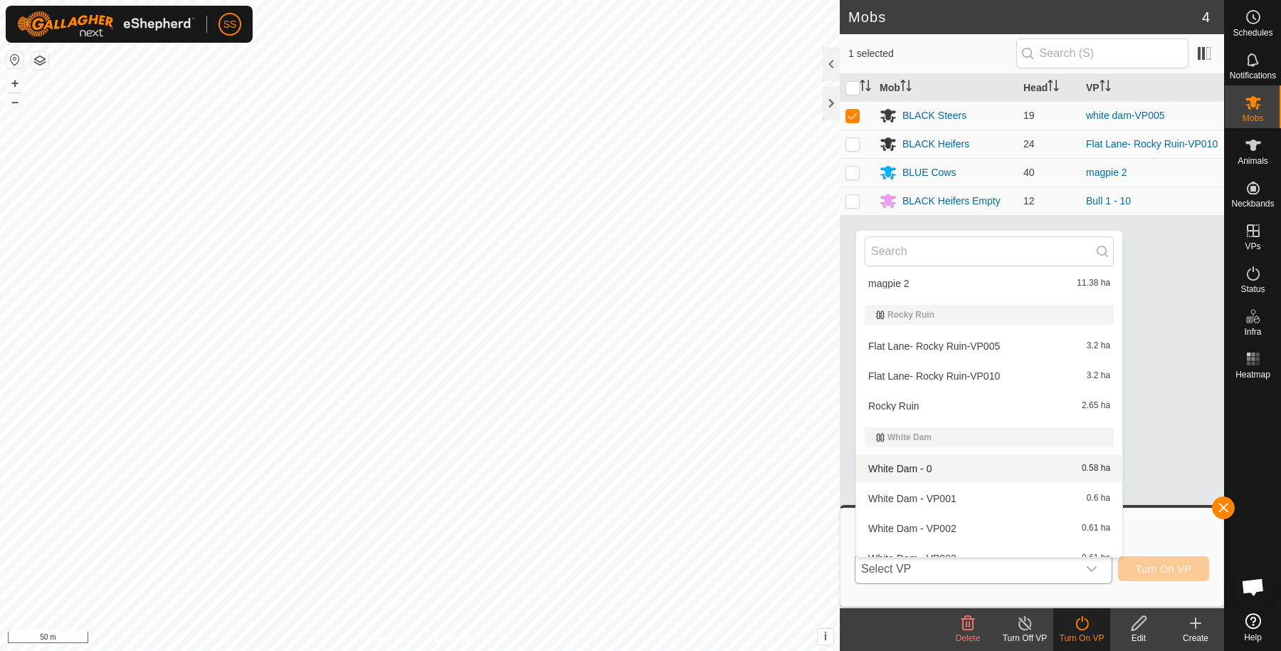
click at [955, 468] on li "White Dam - 0 0.58 ha" at bounding box center [989, 468] width 266 height 28
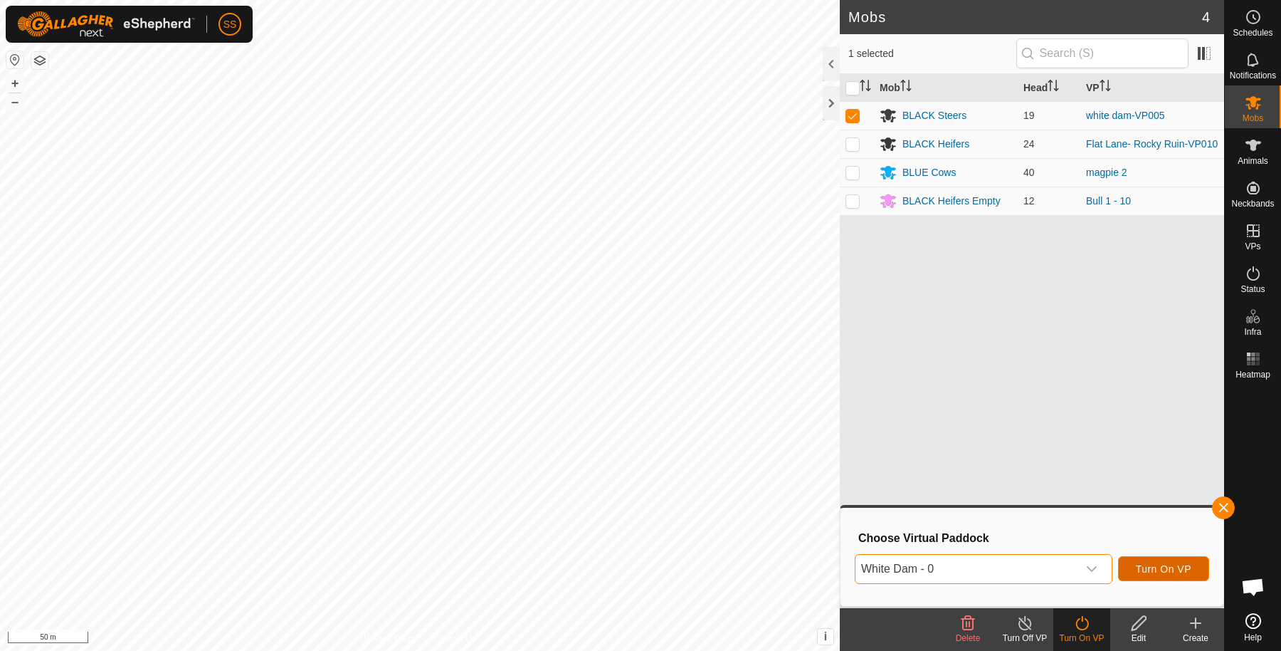
click at [1153, 560] on button "Turn On VP" at bounding box center [1163, 568] width 91 height 25
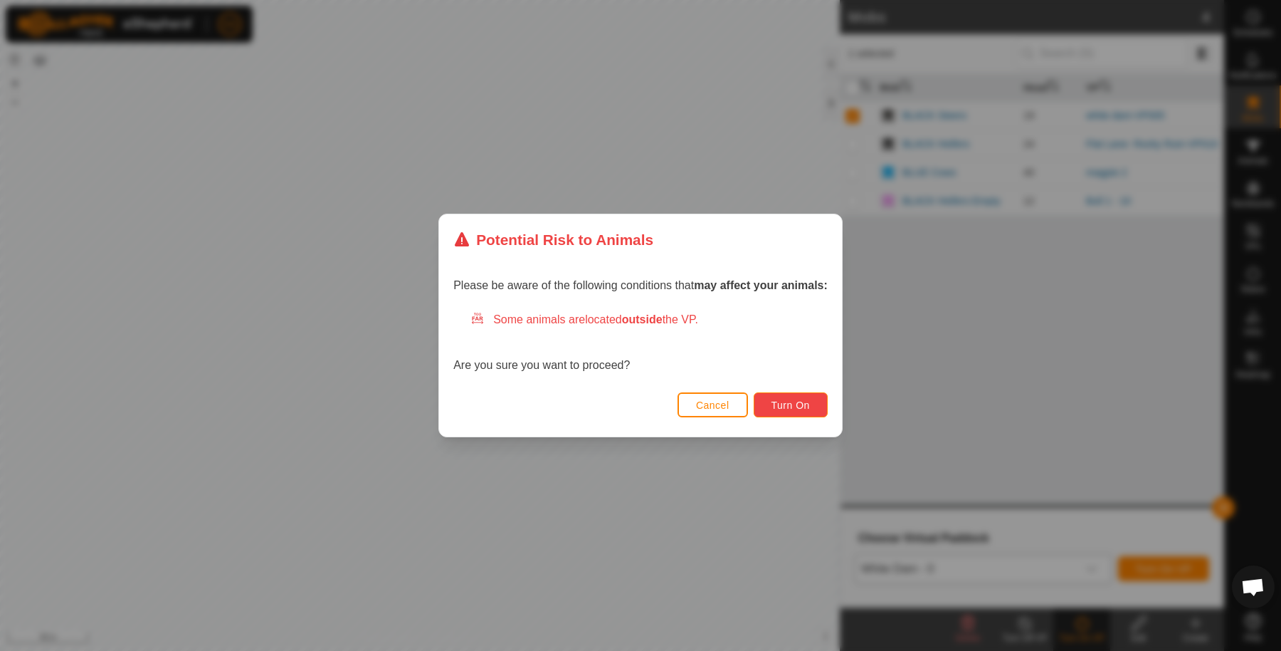
click at [824, 399] on button "Turn On" at bounding box center [791, 404] width 74 height 25
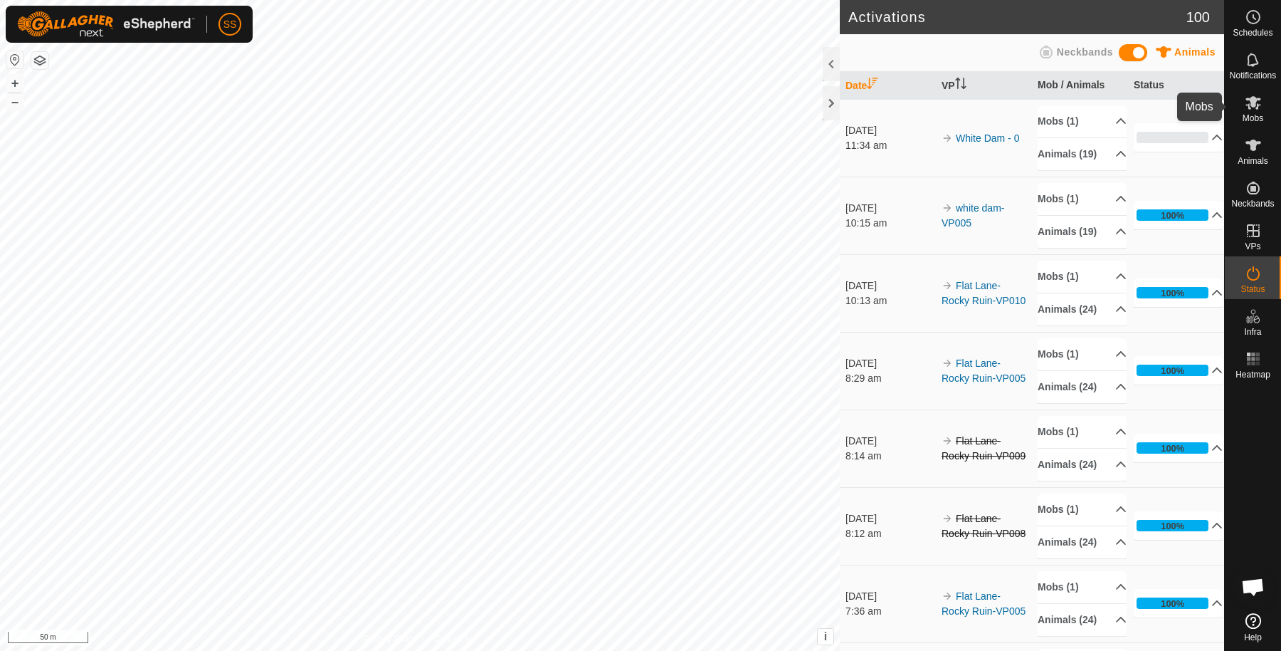
click at [1266, 94] on div "Mobs" at bounding box center [1253, 106] width 56 height 43
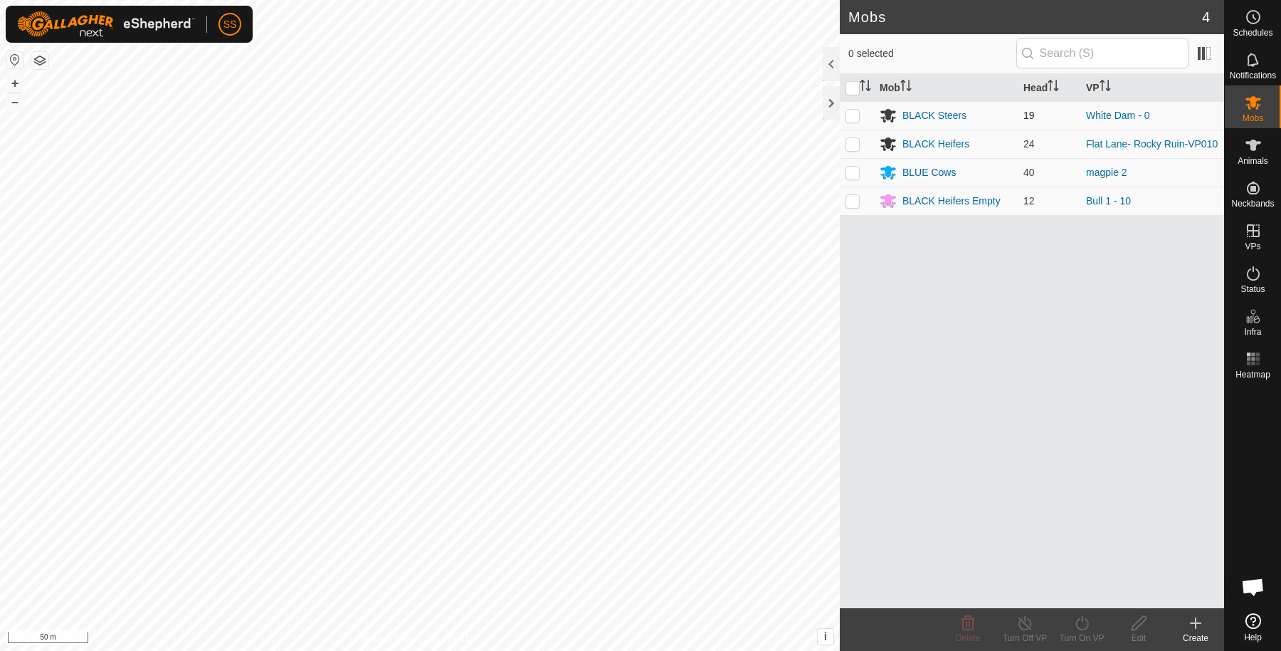
click at [849, 113] on p-checkbox at bounding box center [853, 115] width 14 height 11
checkbox input "true"
click at [1085, 617] on icon at bounding box center [1083, 622] width 18 height 17
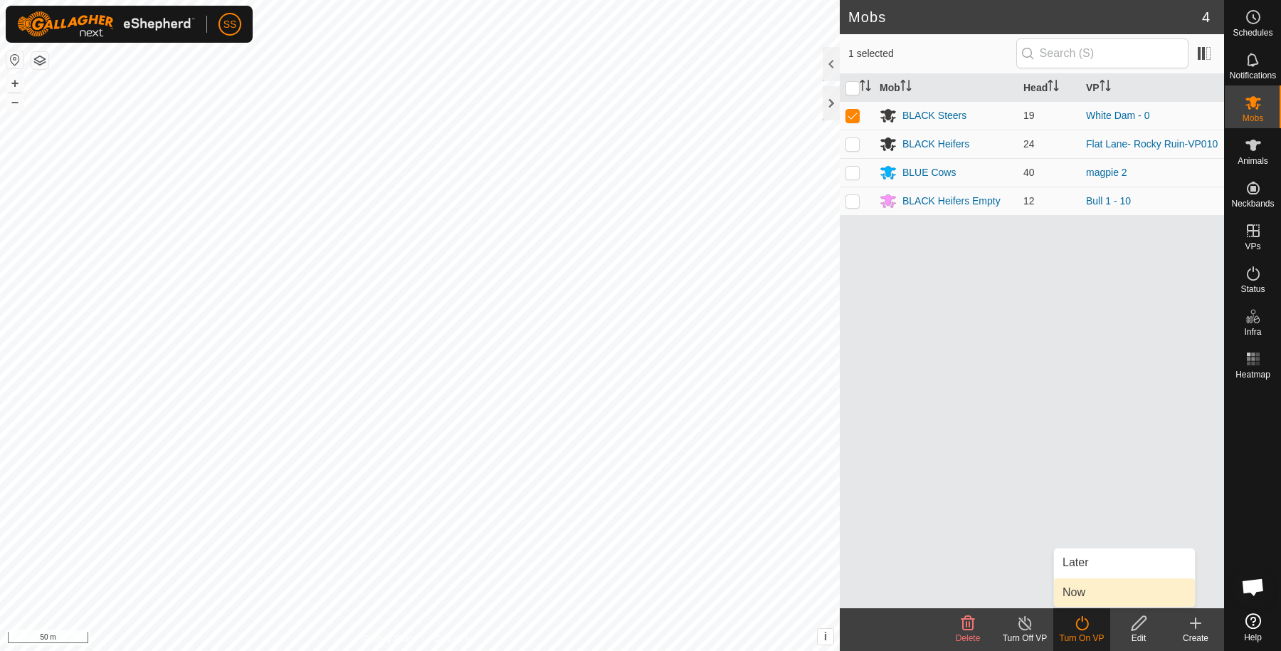
click at [1085, 587] on link "Now" at bounding box center [1124, 592] width 141 height 28
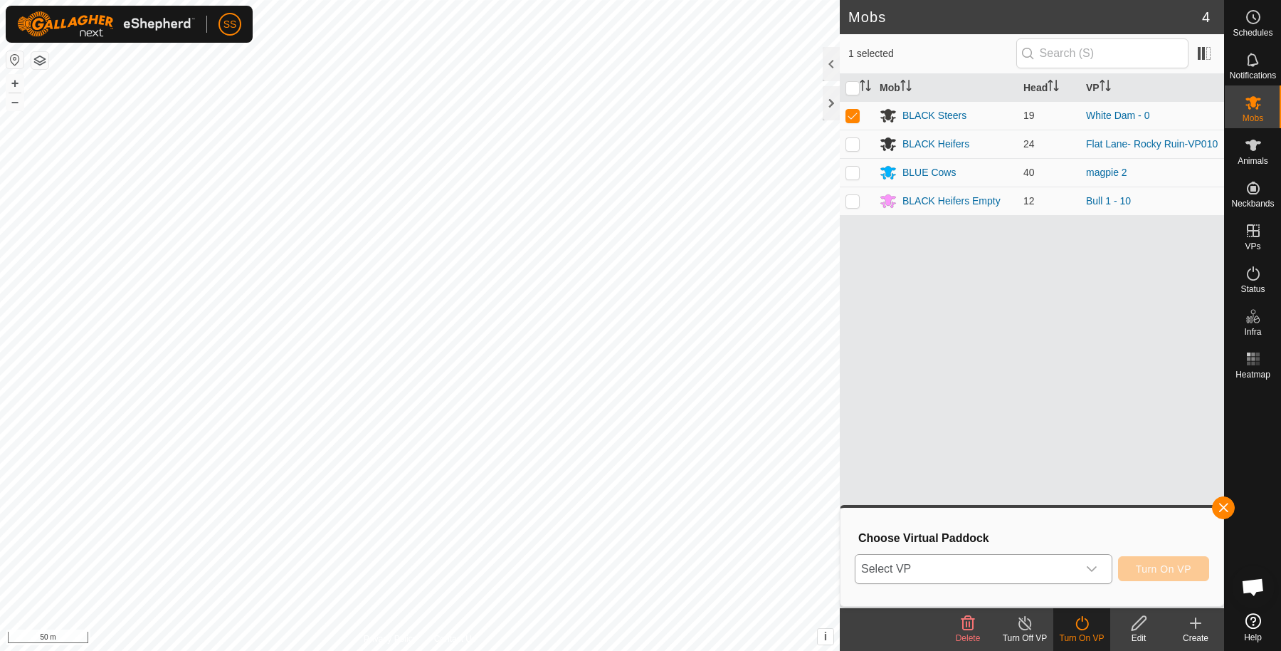
click at [1081, 560] on div "dropdown trigger" at bounding box center [1092, 569] width 28 height 28
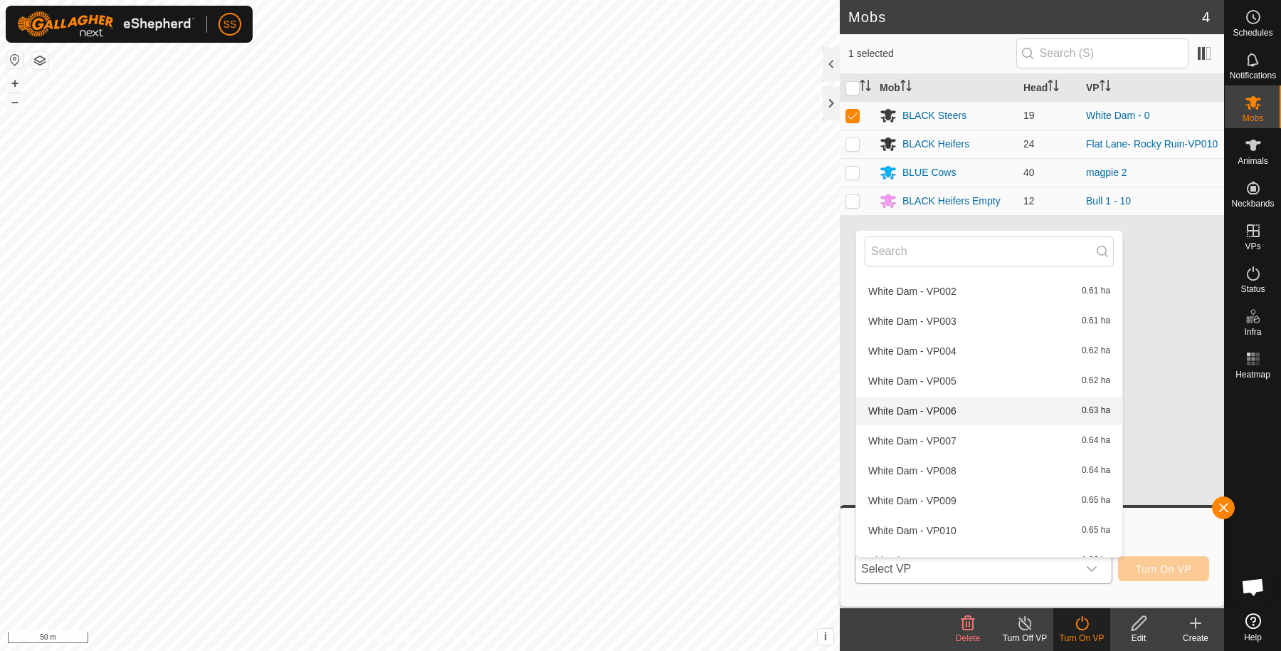
scroll to position [490, 0]
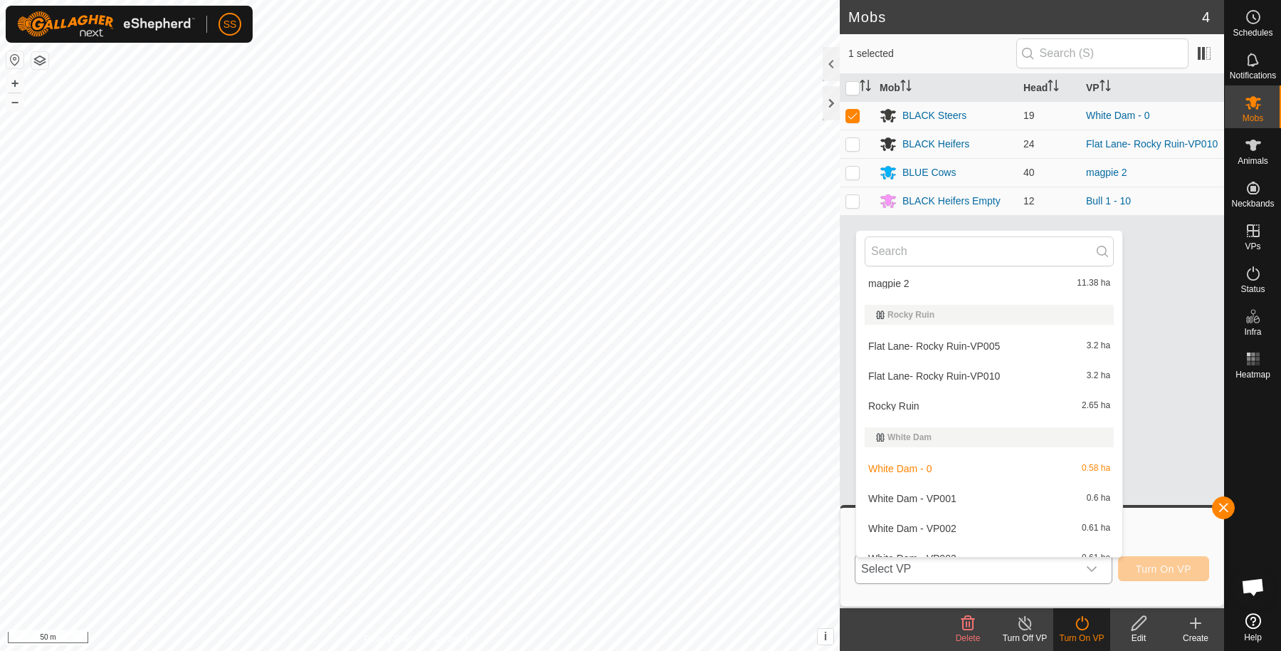
click at [981, 502] on li "White Dam - VP001 0.6 ha" at bounding box center [989, 498] width 266 height 28
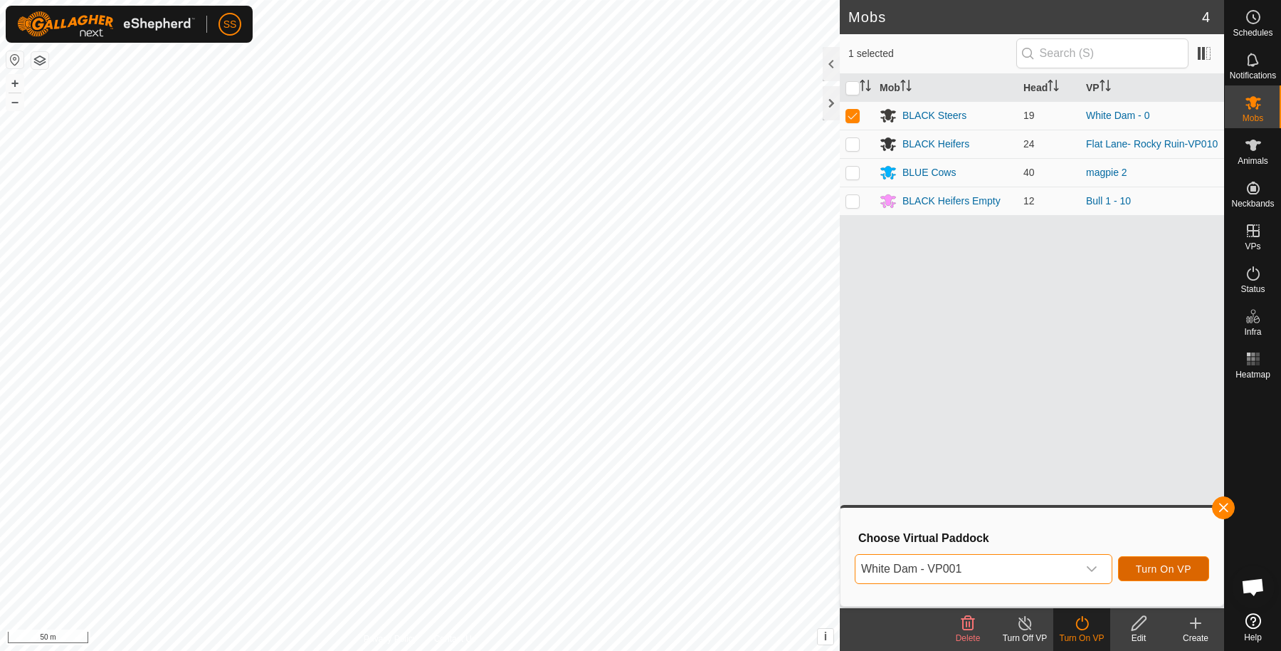
click at [1149, 567] on span "Turn On VP" at bounding box center [1164, 568] width 56 height 11
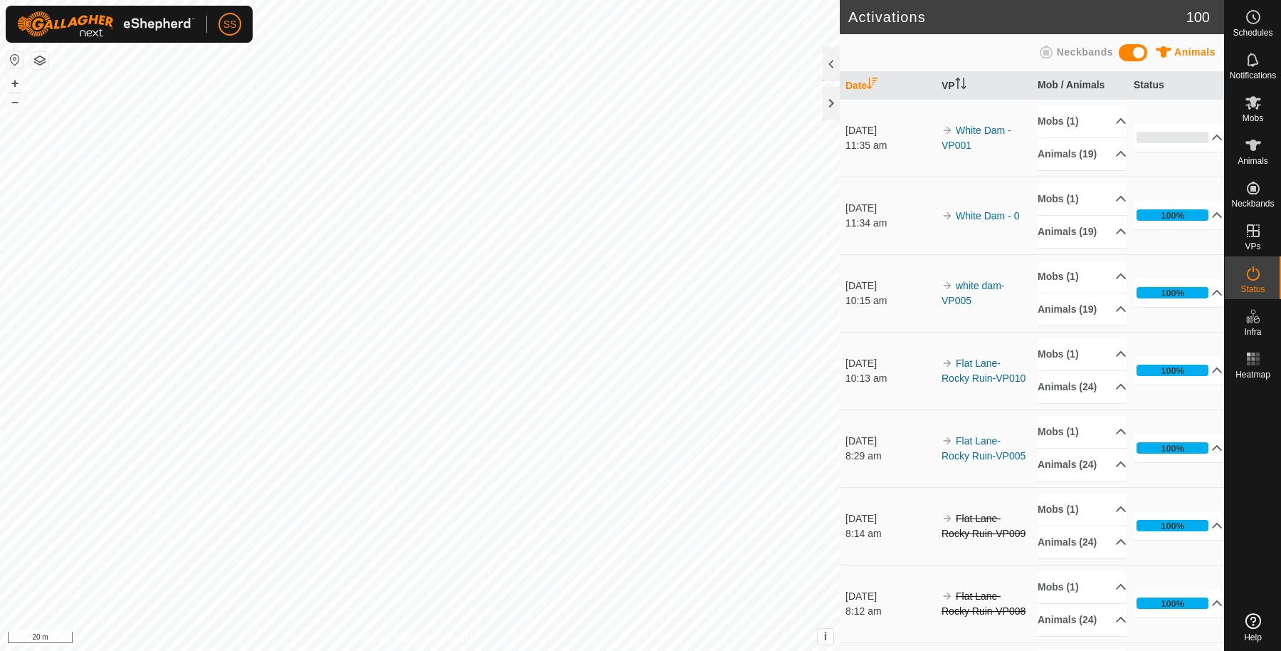
click at [1125, 50] on span at bounding box center [1133, 52] width 28 height 17
click at [1082, 248] on p-accordion-header "Neckbands (19)" at bounding box center [1082, 232] width 89 height 32
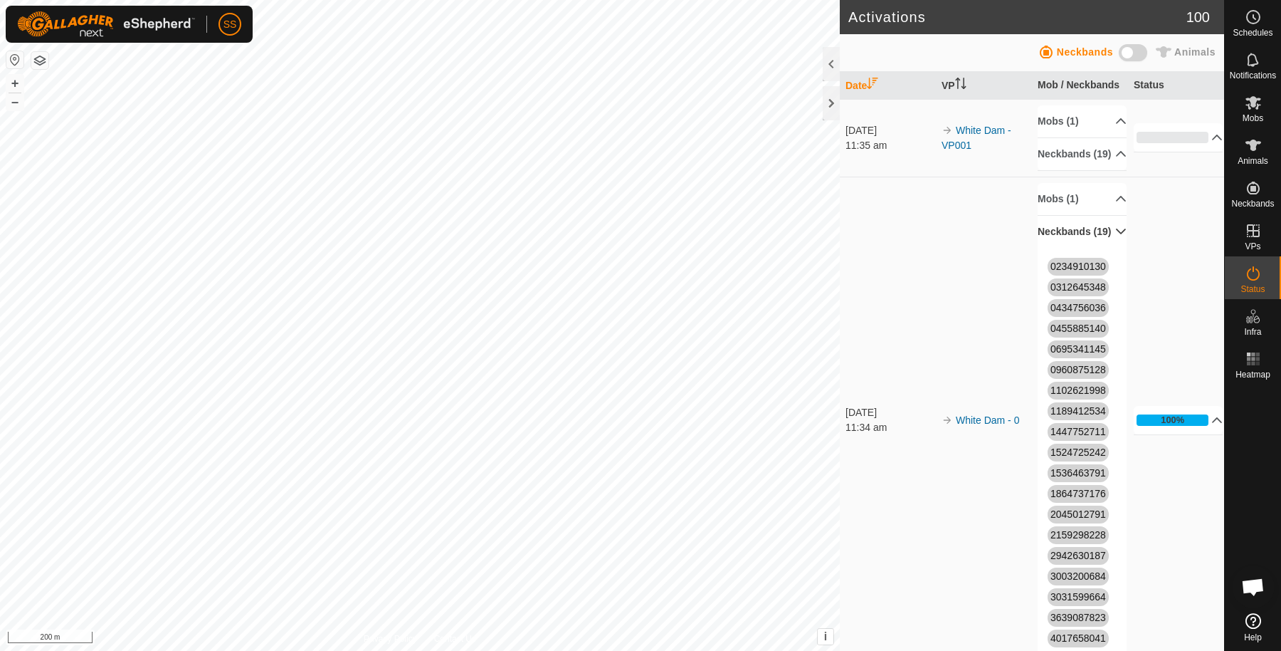
click at [1130, 53] on span at bounding box center [1133, 52] width 28 height 17
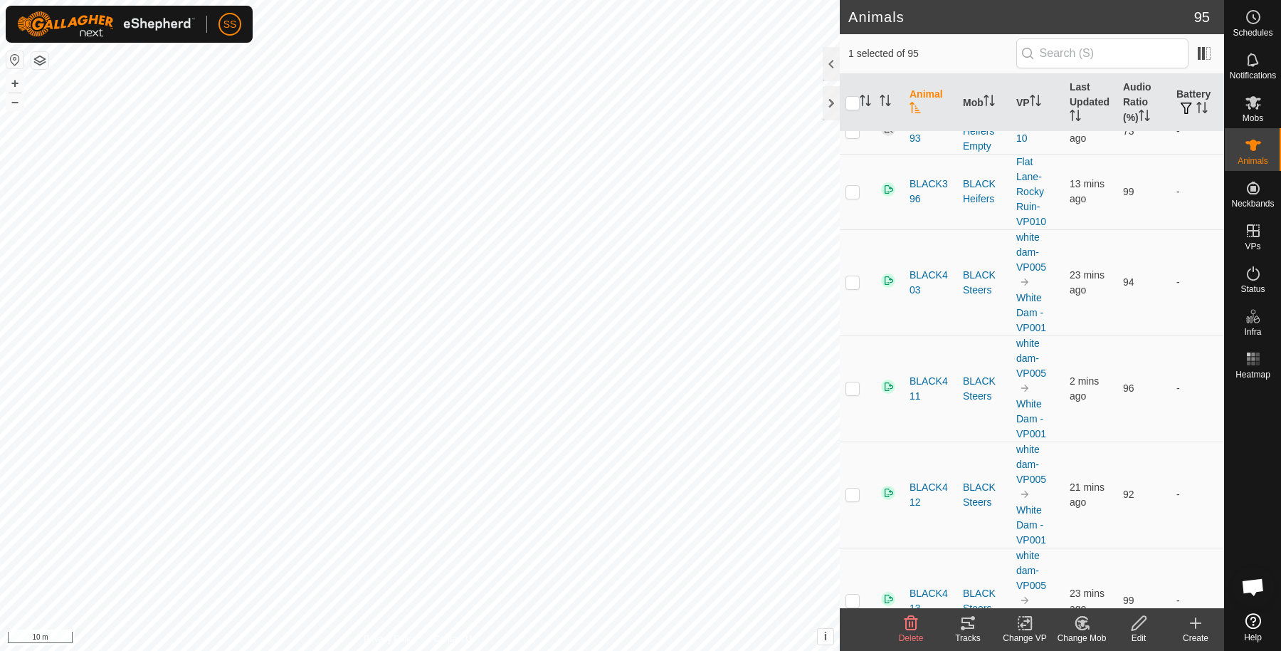
scroll to position [3085, 0]
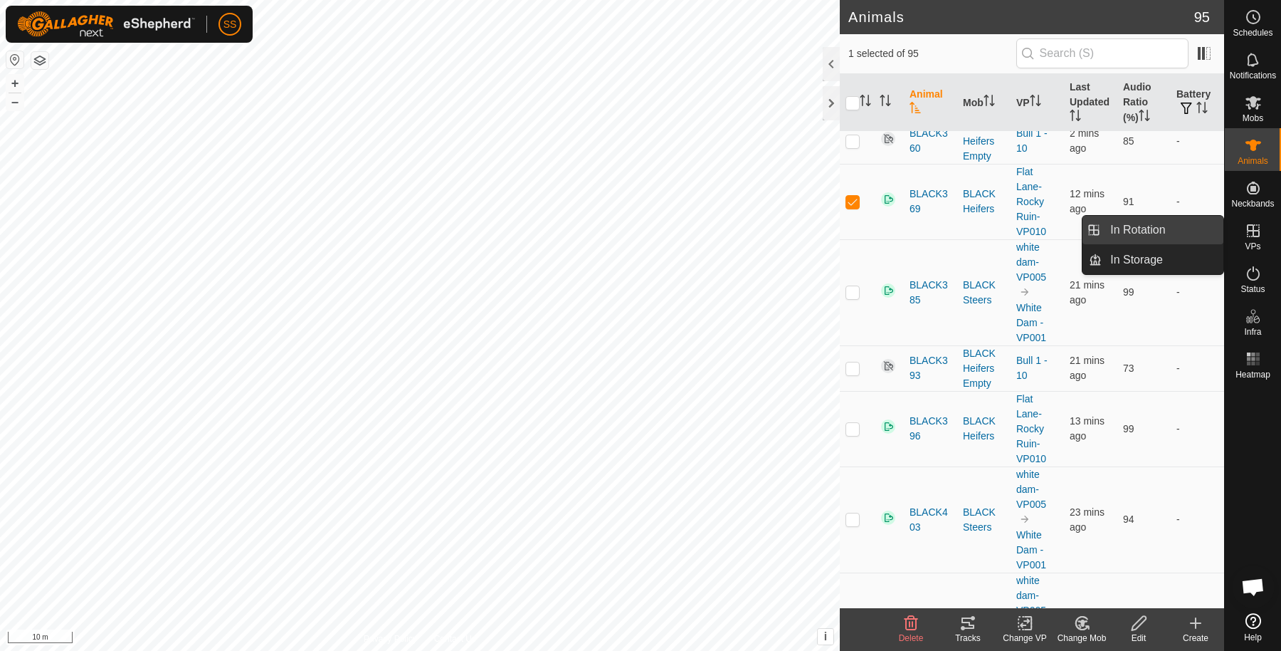
click at [1211, 237] on link "In Rotation" at bounding box center [1163, 230] width 122 height 28
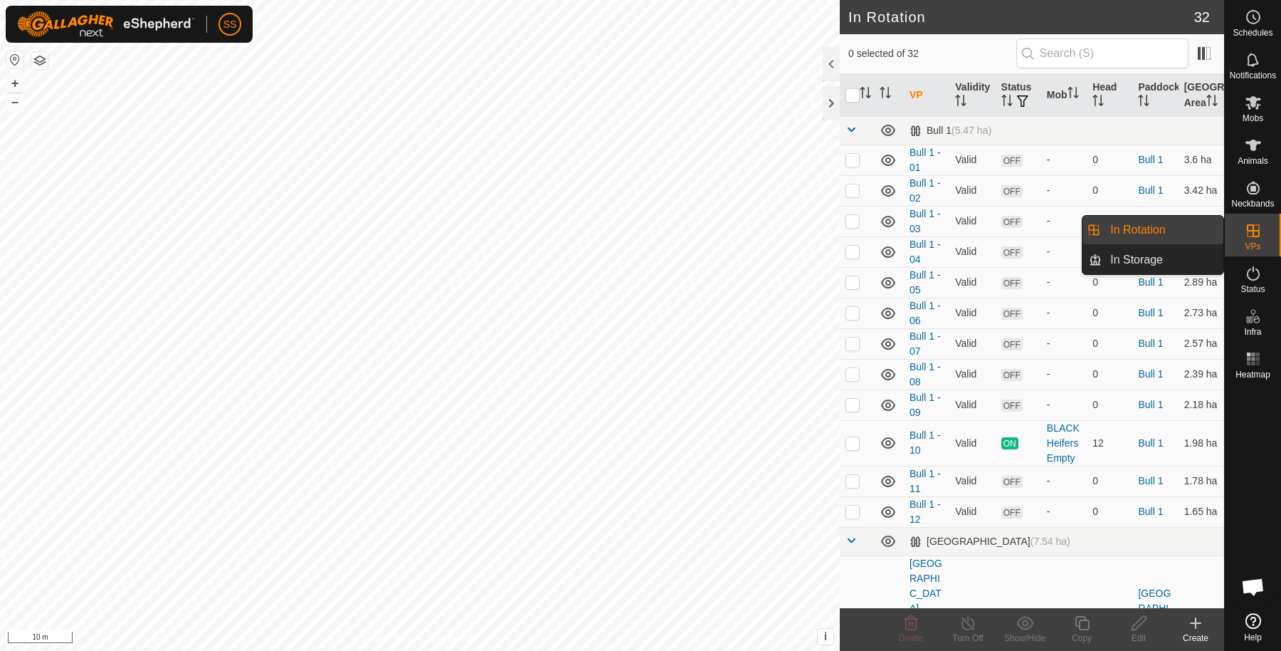
click at [1103, 224] on link "In Rotation" at bounding box center [1163, 230] width 122 height 28
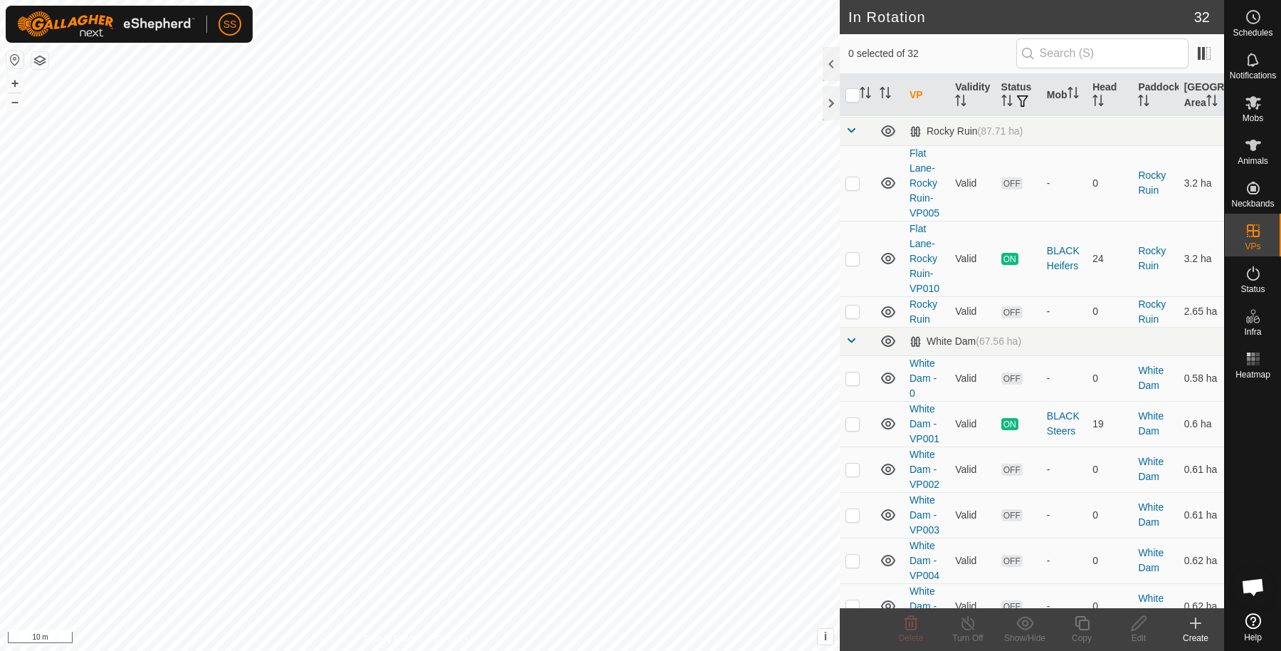
scroll to position [535, 0]
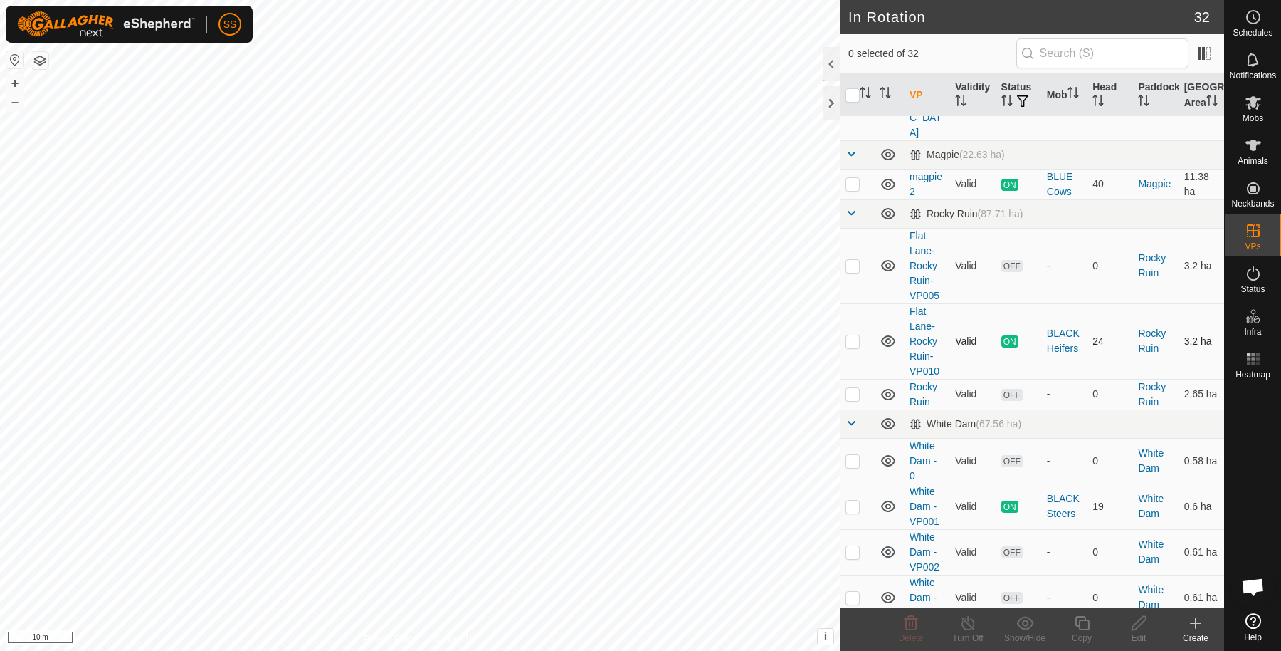
click at [855, 335] on p-checkbox at bounding box center [853, 340] width 14 height 11
checkbox input "true"
click at [1081, 616] on icon at bounding box center [1082, 623] width 14 height 14
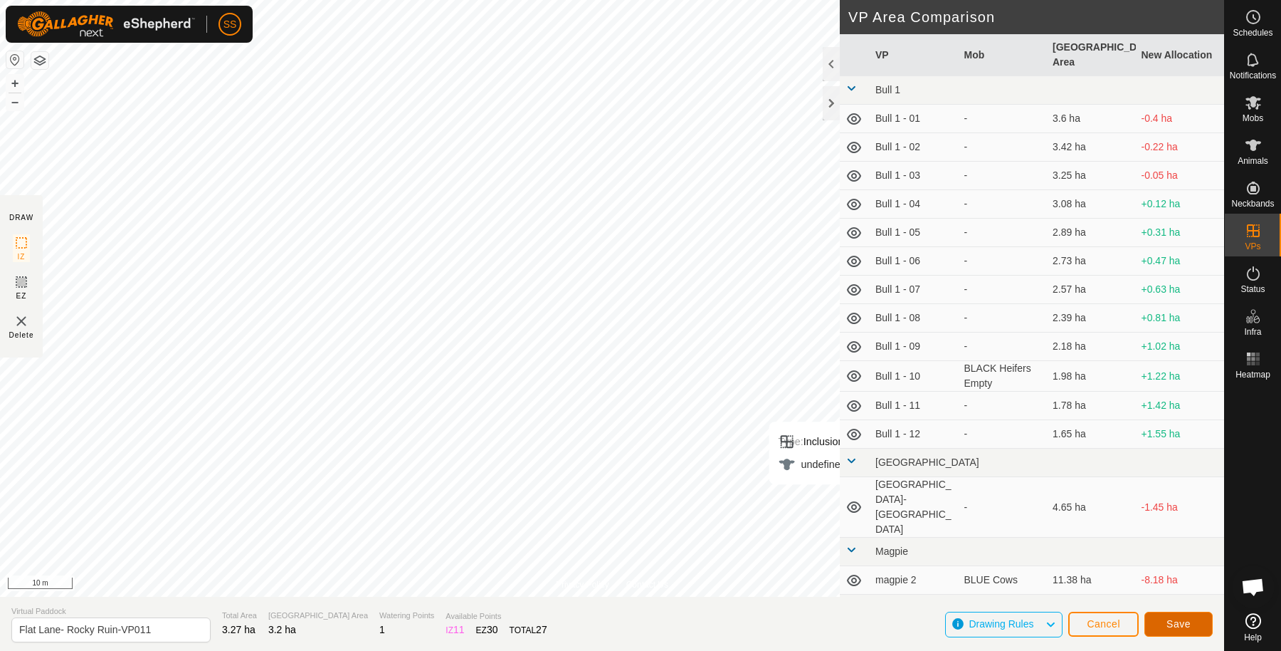
click at [1159, 617] on button "Save" at bounding box center [1179, 624] width 68 height 25
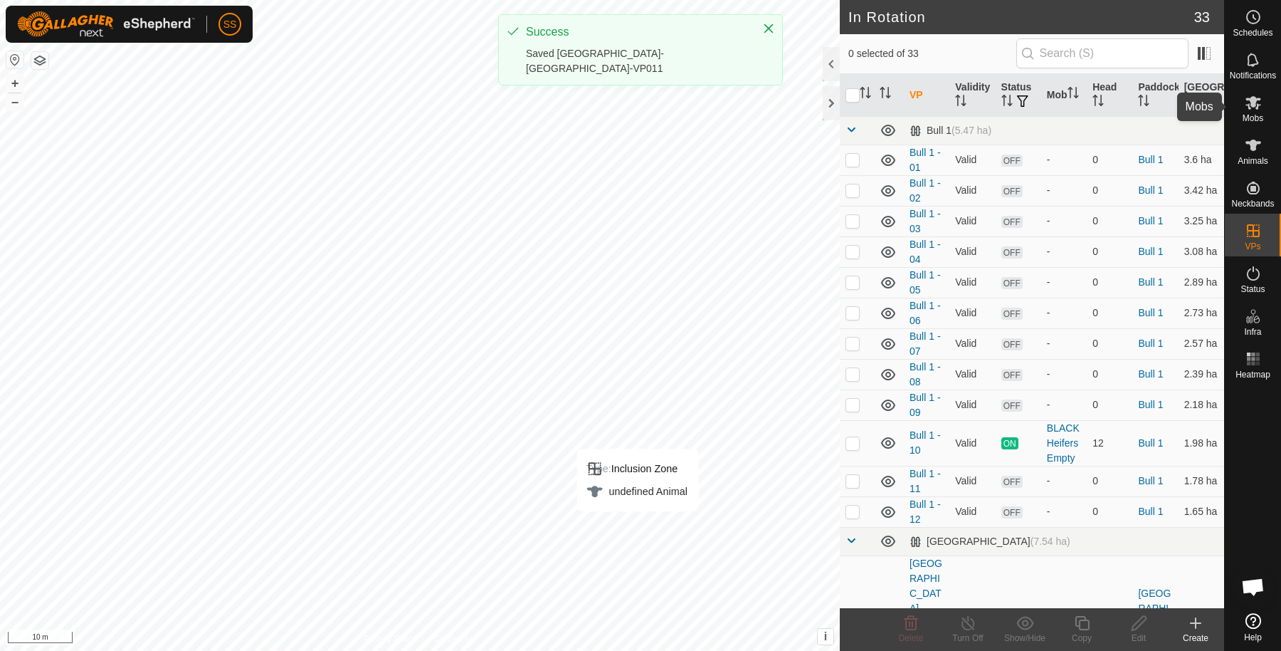
click at [1257, 100] on icon at bounding box center [1253, 102] width 17 height 17
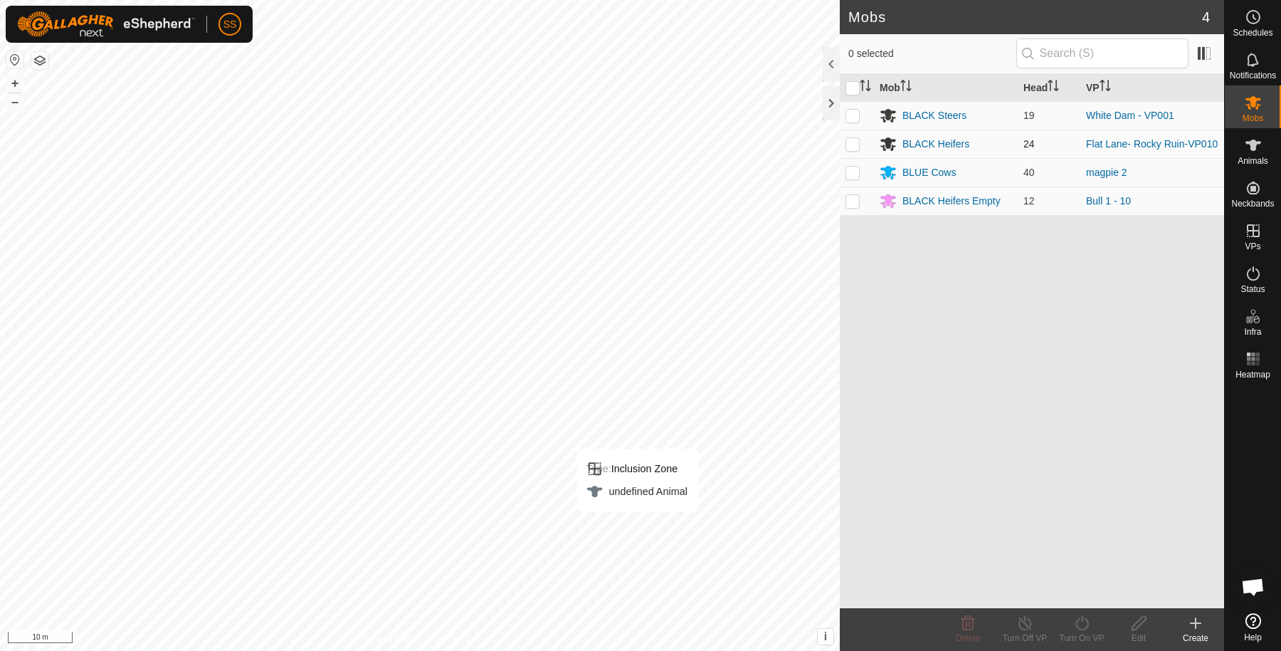
click at [856, 144] on p-checkbox at bounding box center [853, 143] width 14 height 11
checkbox input "true"
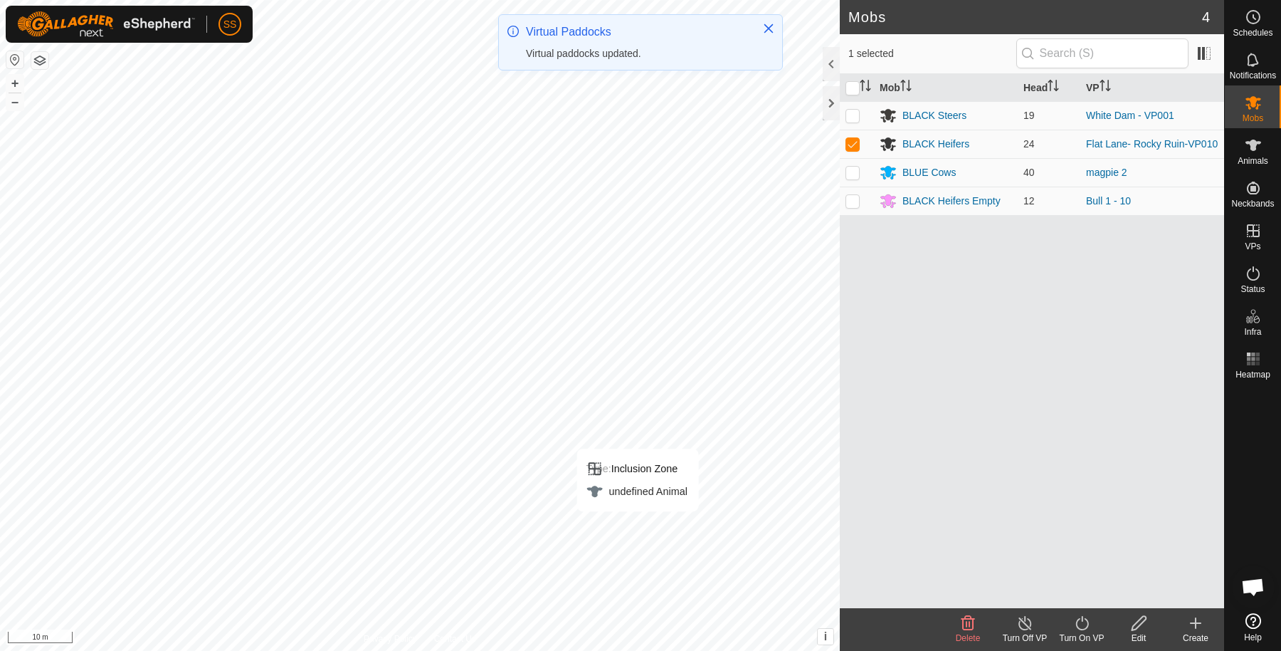
click at [1070, 621] on turn-on-svg-icon at bounding box center [1082, 622] width 57 height 17
click at [1059, 598] on link "Now" at bounding box center [1124, 592] width 141 height 28
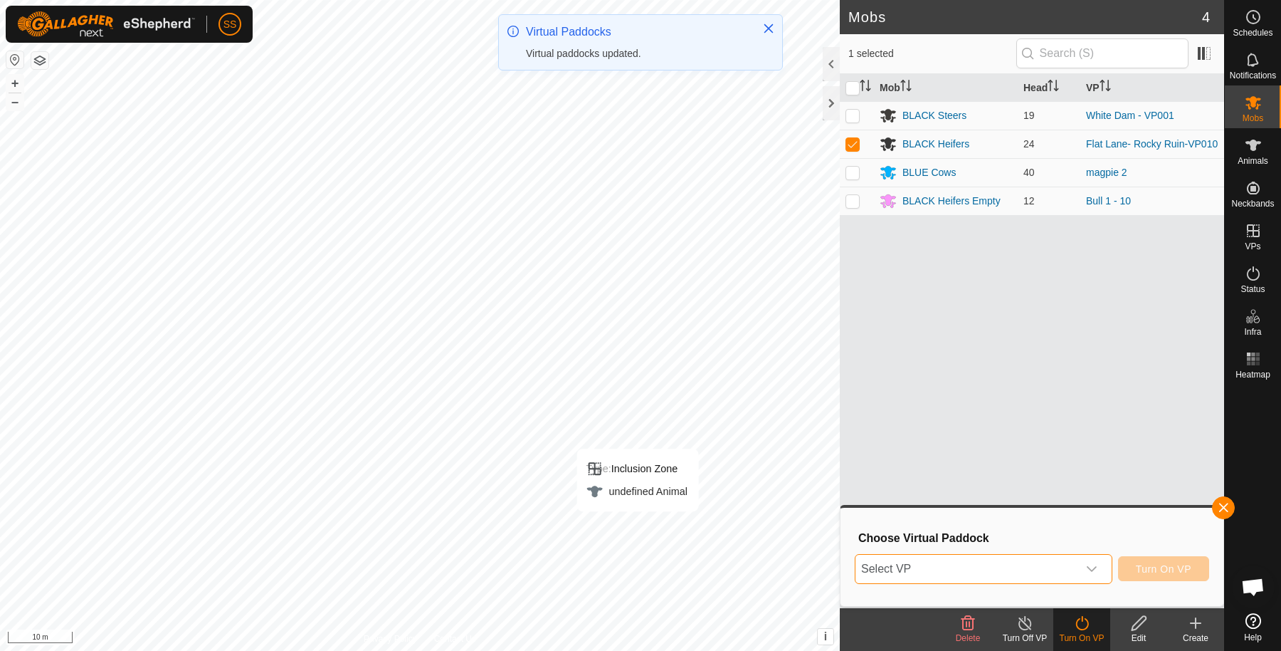
click at [878, 556] on span "Select VP" at bounding box center [967, 569] width 222 height 28
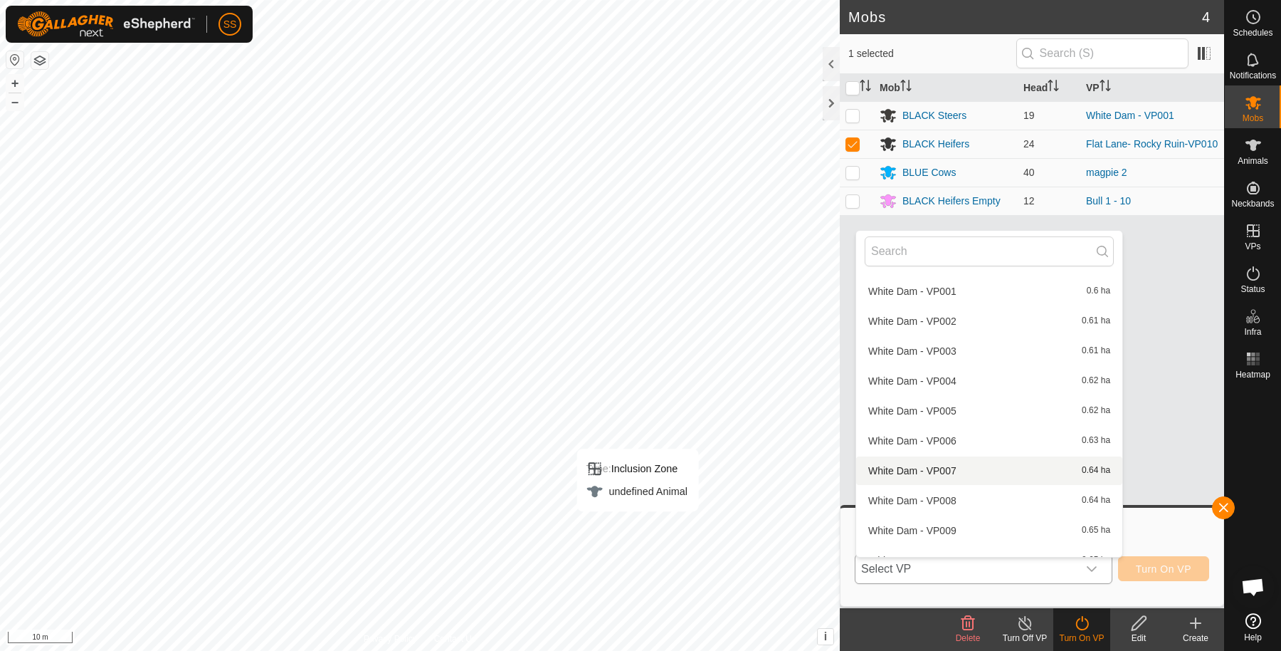
scroll to position [490, 0]
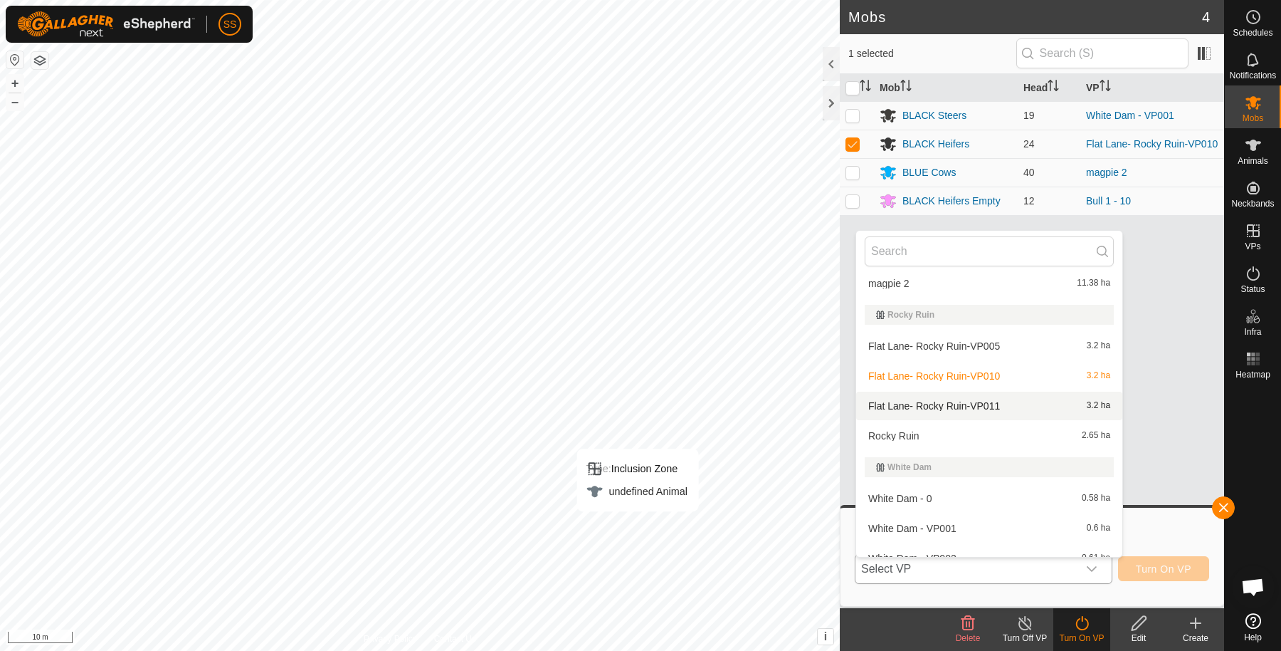
click at [915, 403] on li "Flat Lane- Rocky Ruin-VP011 3.2 ha" at bounding box center [989, 406] width 266 height 28
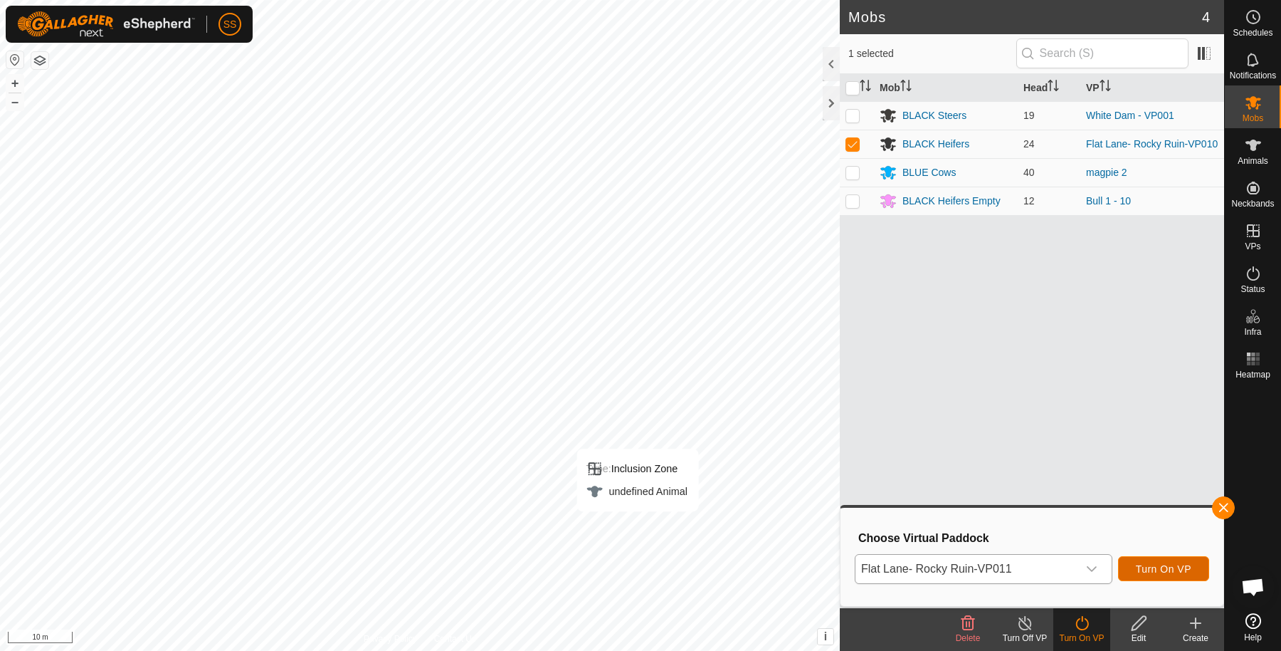
click at [1140, 566] on span "Turn On VP" at bounding box center [1164, 568] width 56 height 11
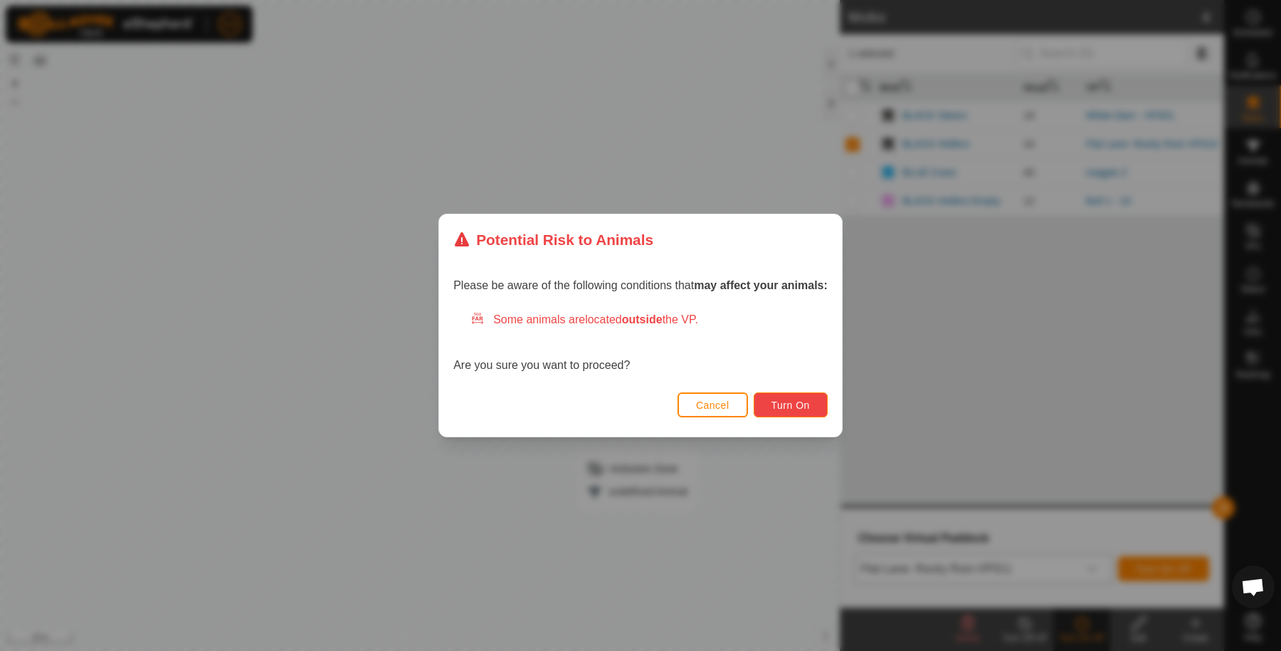
click at [808, 413] on button "Turn On" at bounding box center [791, 404] width 74 height 25
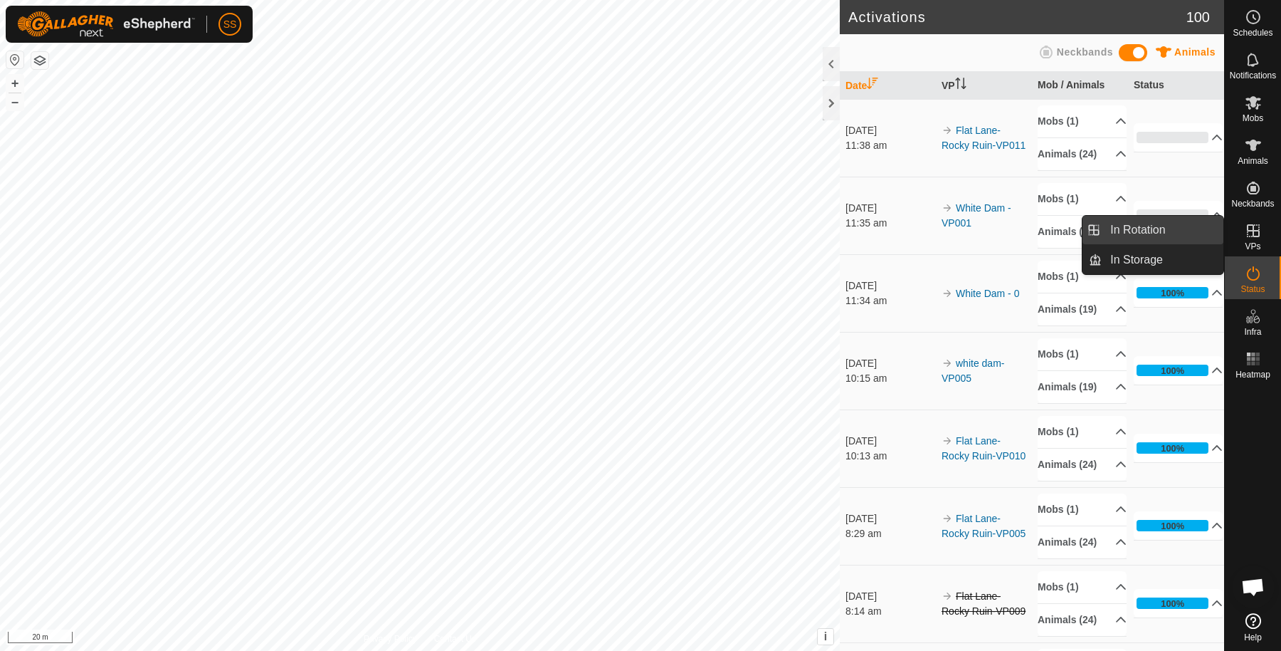
click at [1185, 220] on link "In Rotation" at bounding box center [1163, 230] width 122 height 28
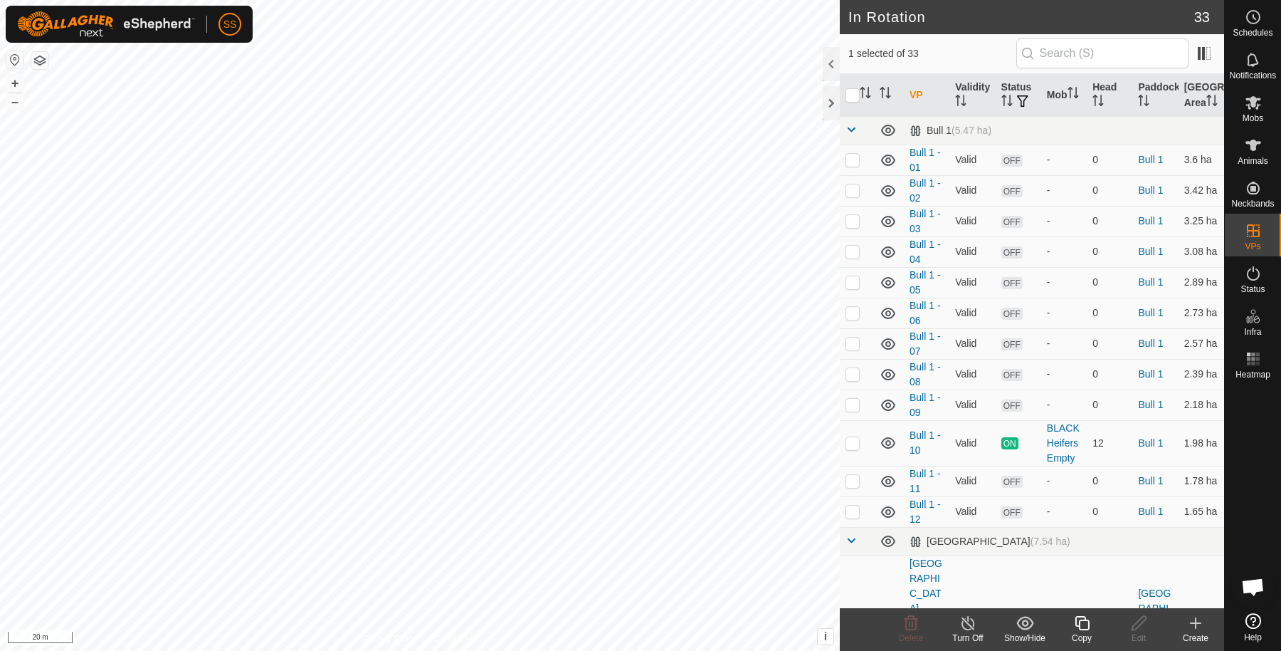
scroll to position [237, 0]
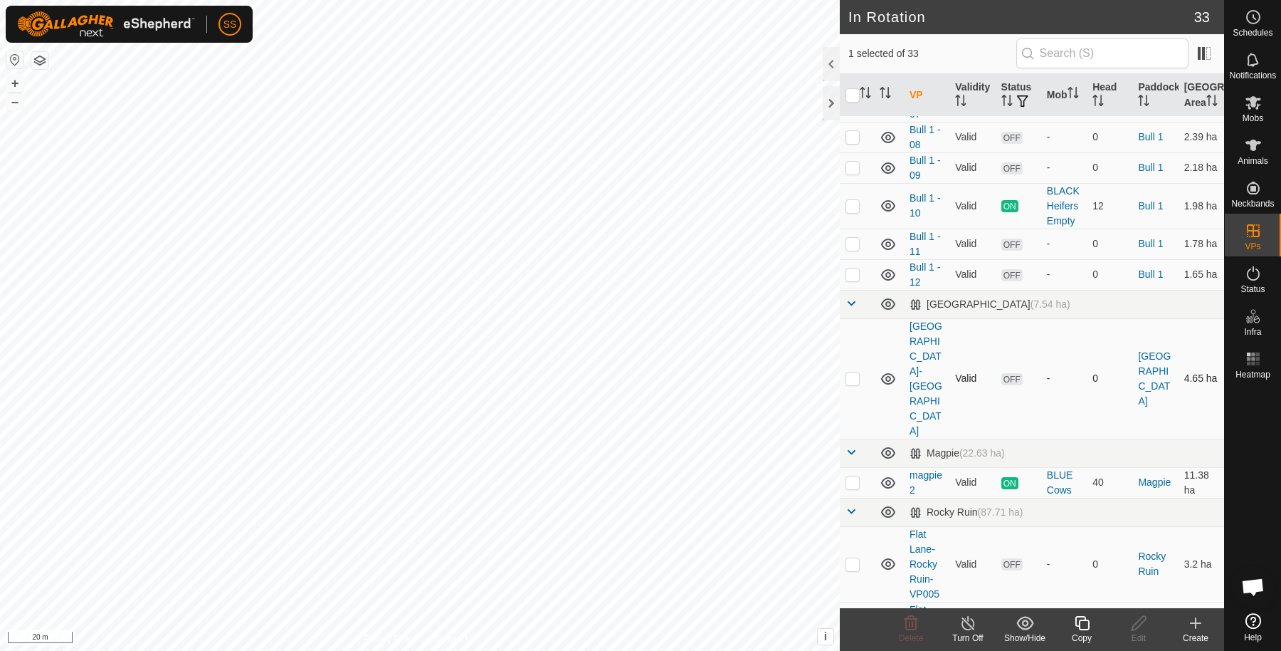
click at [858, 375] on p-checkbox at bounding box center [853, 377] width 14 height 11
checkbox input "false"
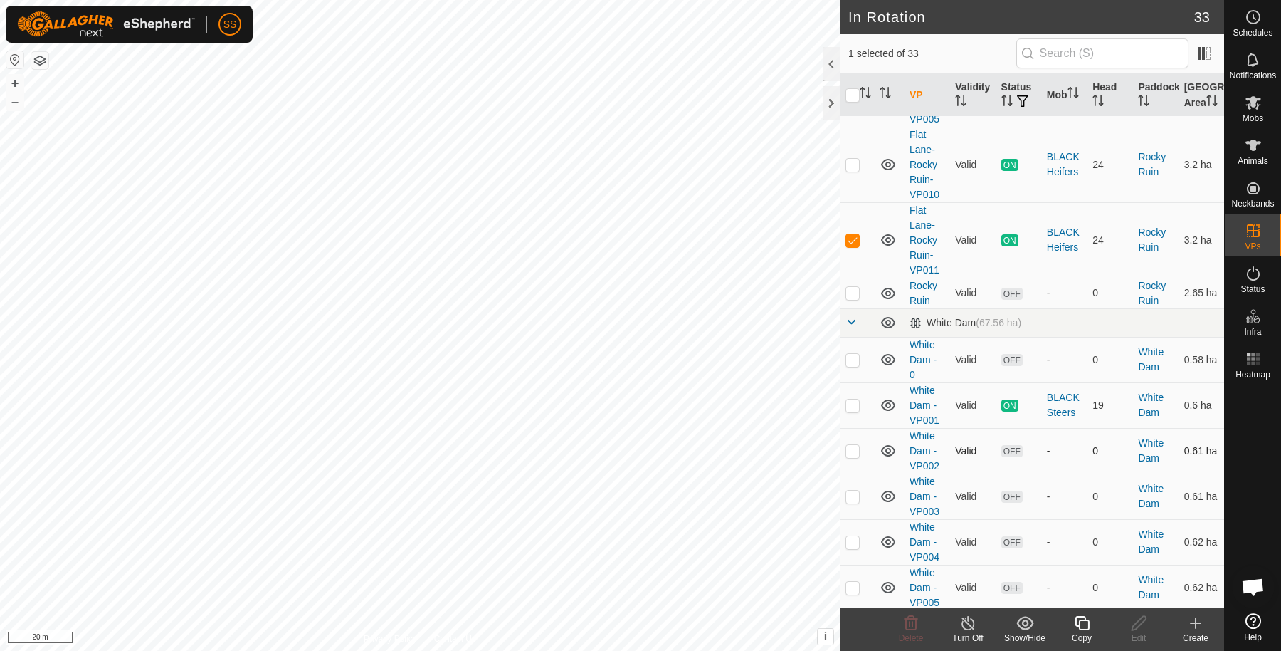
scroll to position [474, 0]
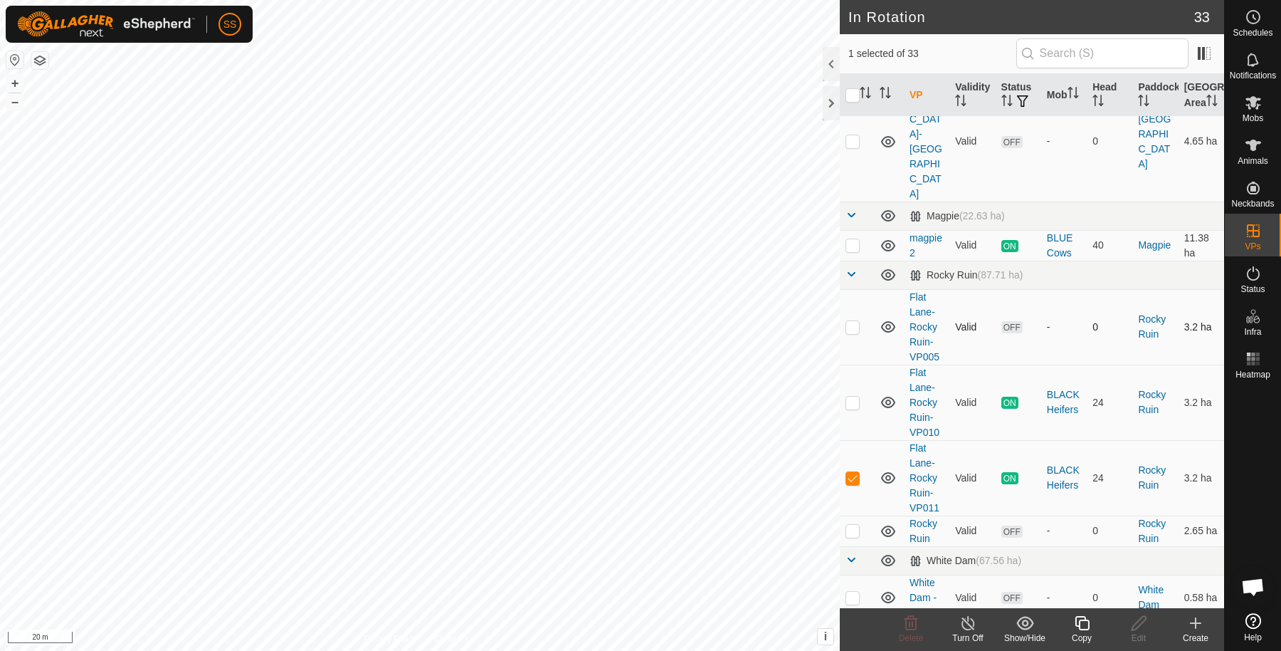
click at [856, 321] on p-checkbox at bounding box center [853, 326] width 14 height 11
checkbox input "true"
click at [854, 472] on p-checkbox at bounding box center [853, 477] width 14 height 11
checkbox input "false"
click at [924, 624] on delete-svg-icon at bounding box center [911, 622] width 57 height 17
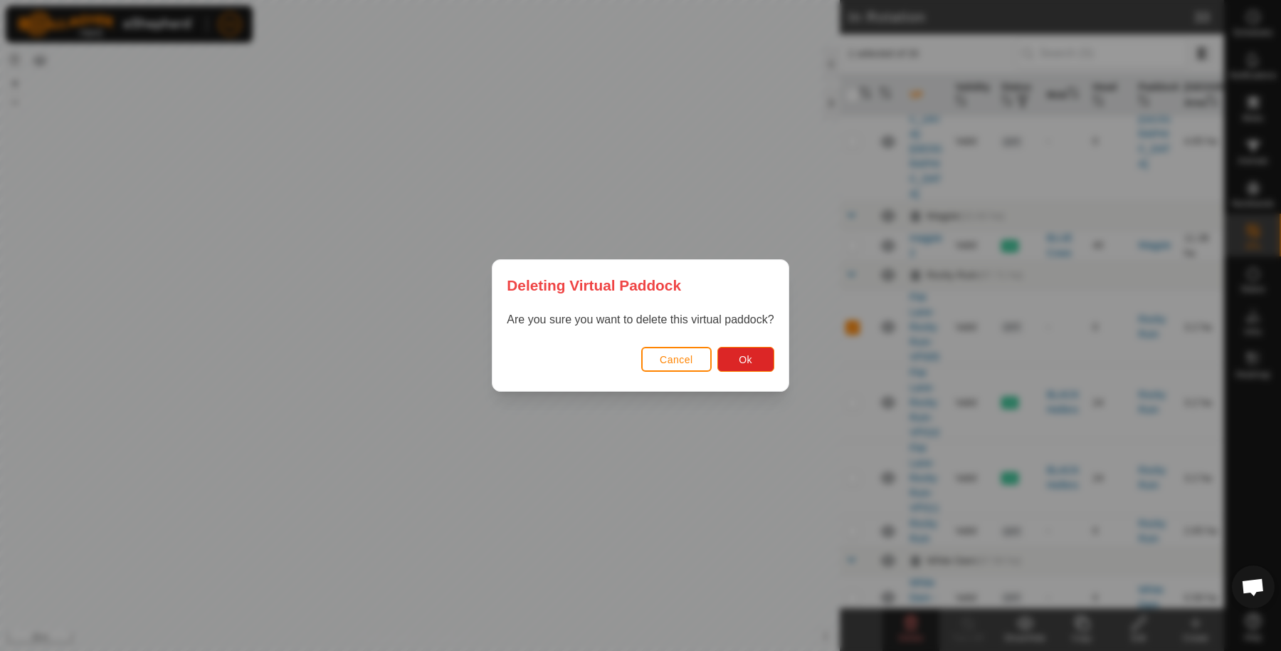
click at [732, 372] on div "Cancel Ok" at bounding box center [640, 366] width 295 height 48
click at [734, 362] on button "Ok" at bounding box center [746, 359] width 57 height 25
checkbox input "false"
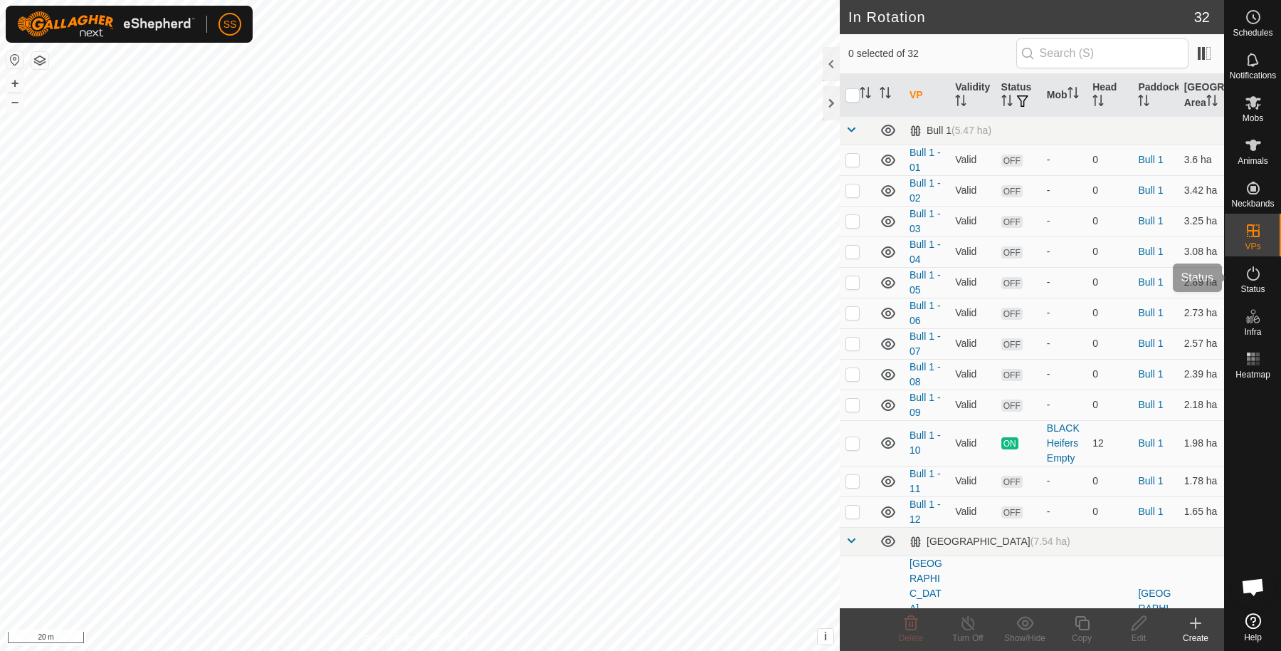
click at [1253, 278] on icon at bounding box center [1253, 273] width 17 height 17
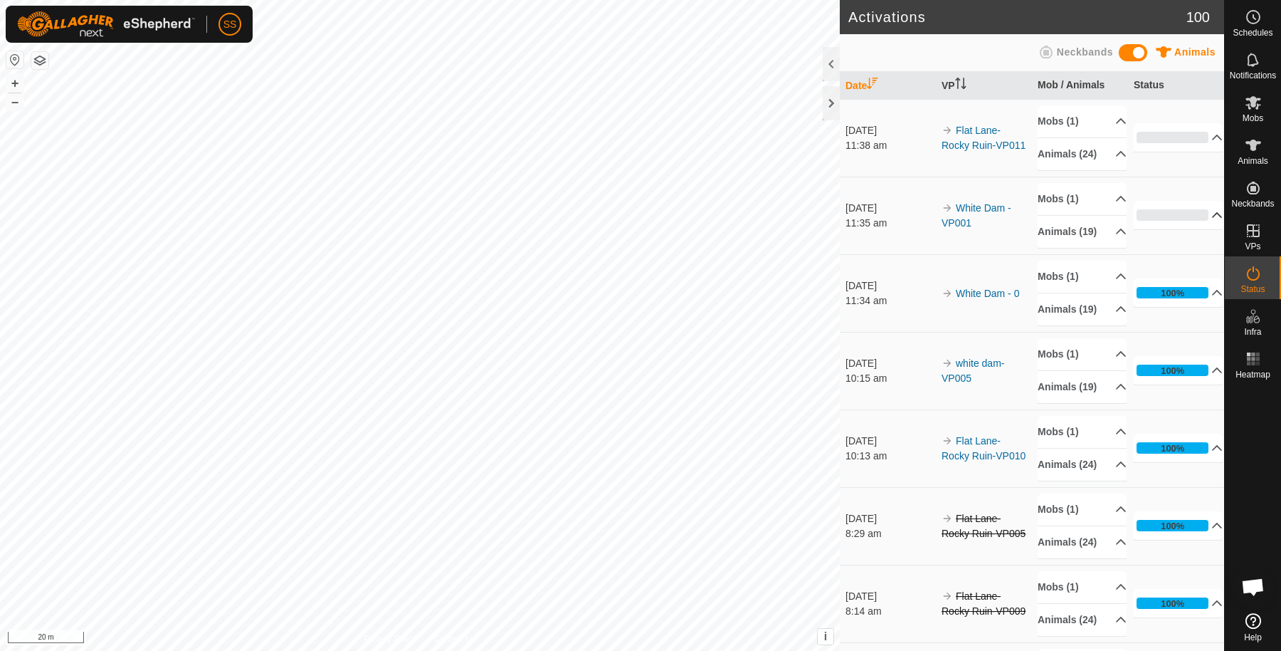
click at [1159, 229] on p-accordion-header "0%" at bounding box center [1178, 215] width 89 height 28
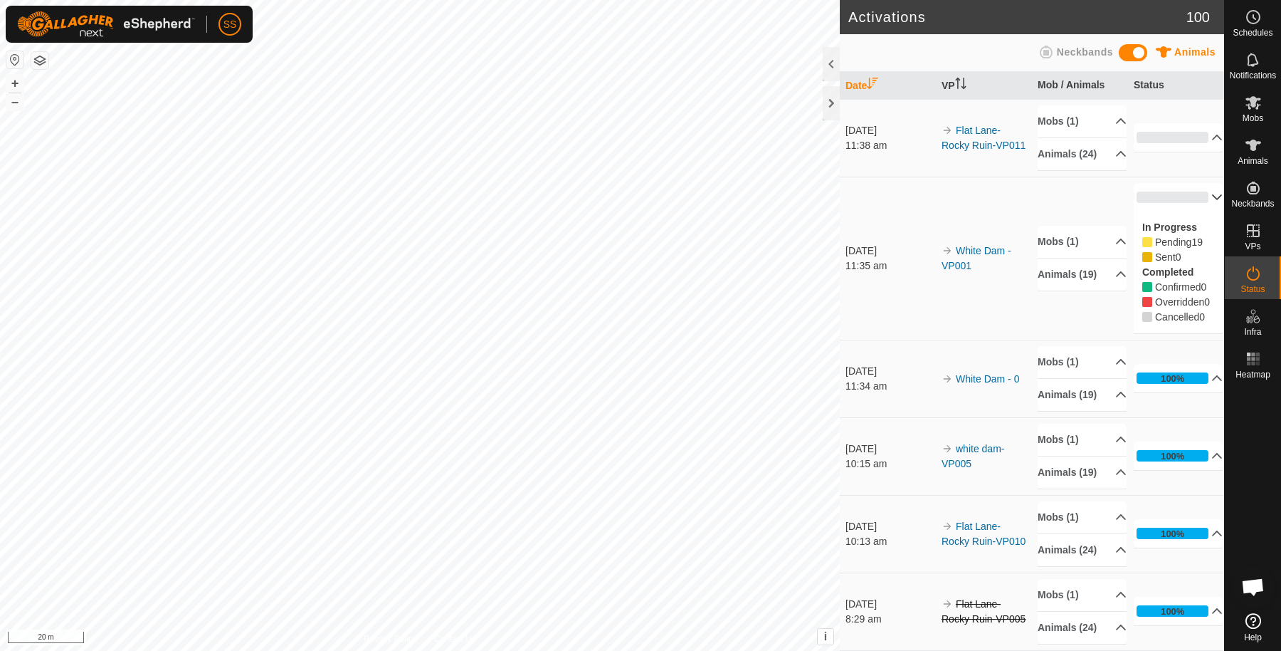
click at [1167, 211] on p-accordion-header "0%" at bounding box center [1178, 197] width 89 height 28
